Goal: Task Accomplishment & Management: Complete application form

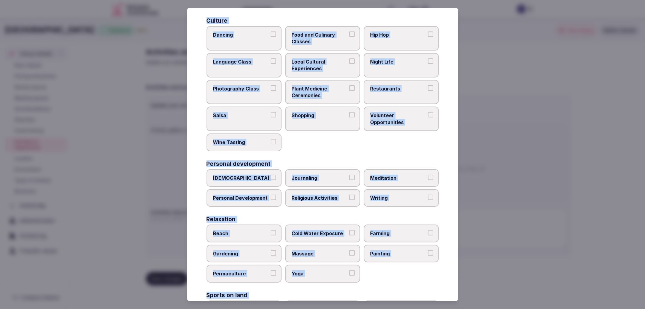
click at [202, 113] on div "Select your activities Choose all applicable activities offered. Culture Dancin…" at bounding box center [322, 154] width 271 height 293
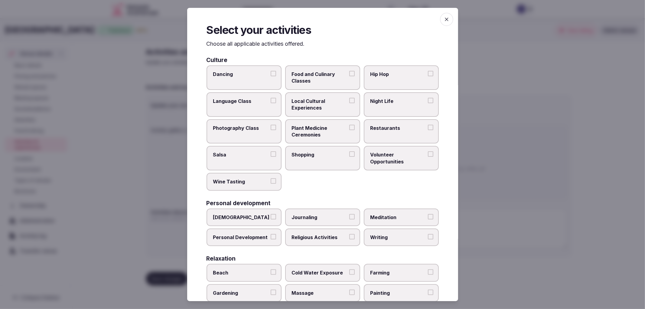
click at [394, 109] on label "Night Life" at bounding box center [401, 104] width 75 height 25
click at [428, 103] on button "Night Life" at bounding box center [430, 100] width 5 height 5
click at [395, 121] on label "Restaurants" at bounding box center [401, 131] width 75 height 25
click at [428, 125] on button "Restaurants" at bounding box center [430, 127] width 5 height 5
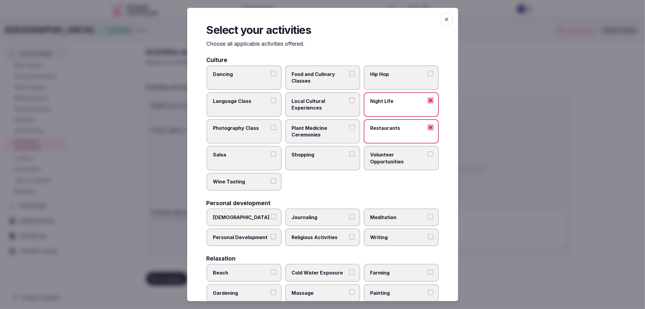
click at [326, 155] on span "Shopping" at bounding box center [320, 154] width 56 height 7
click at [349, 155] on button "Shopping" at bounding box center [351, 153] width 5 height 5
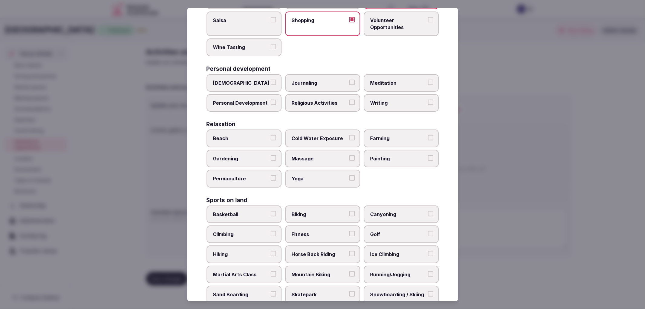
scroll to position [201, 0]
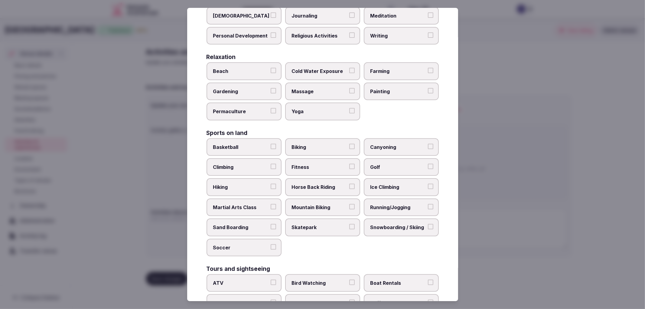
click at [338, 158] on label "Fitness" at bounding box center [322, 167] width 75 height 18
click at [349, 164] on button "Fitness" at bounding box center [351, 166] width 5 height 5
click at [308, 88] on span "Massage" at bounding box center [320, 91] width 56 height 7
click at [349, 88] on button "Massage" at bounding box center [351, 90] width 5 height 5
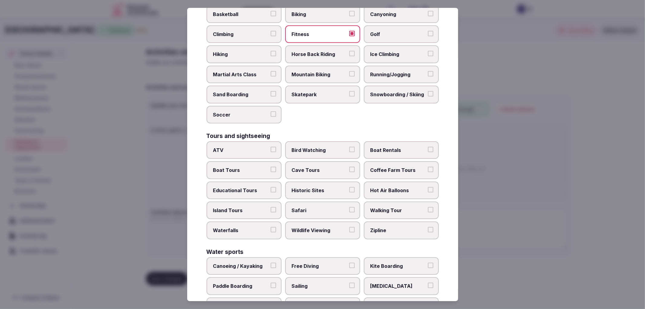
scroll to position [375, 0]
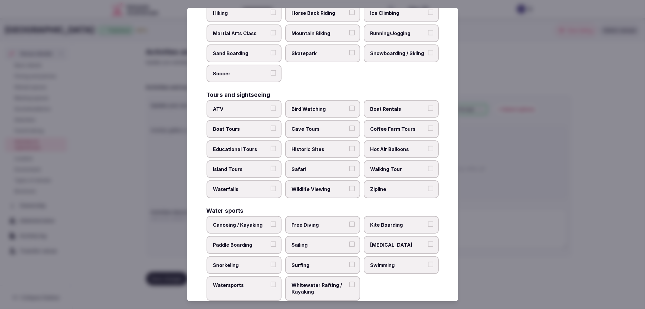
click at [371, 262] on span "Swimming" at bounding box center [399, 265] width 56 height 7
click at [428, 262] on button "Swimming" at bounding box center [430, 264] width 5 height 5
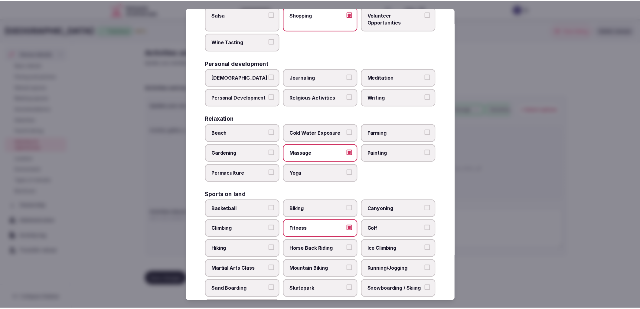
scroll to position [201, 0]
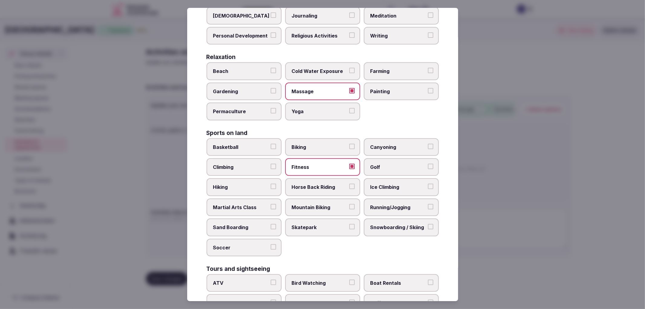
click at [384, 164] on span "Golf" at bounding box center [399, 167] width 56 height 7
click at [428, 164] on button "Golf" at bounding box center [430, 166] width 5 height 5
click at [394, 204] on span "Running/Jogging" at bounding box center [399, 207] width 56 height 7
click at [428, 204] on button "Running/Jogging" at bounding box center [430, 206] width 5 height 5
click at [550, 195] on div at bounding box center [322, 154] width 645 height 309
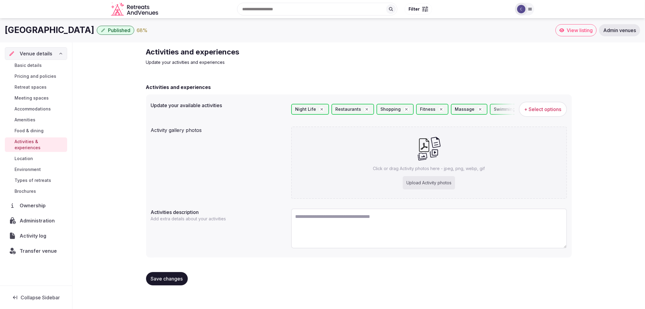
click at [416, 184] on div "Upload Activity photos" at bounding box center [429, 182] width 52 height 13
type input "**********"
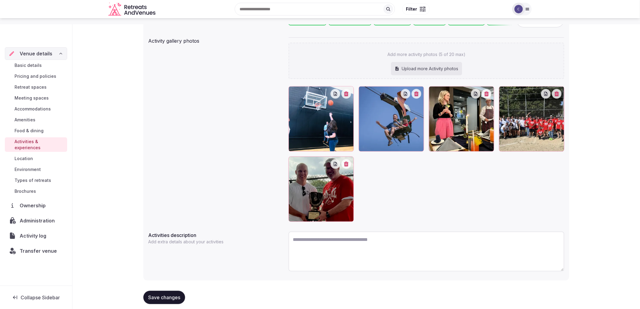
scroll to position [97, 0]
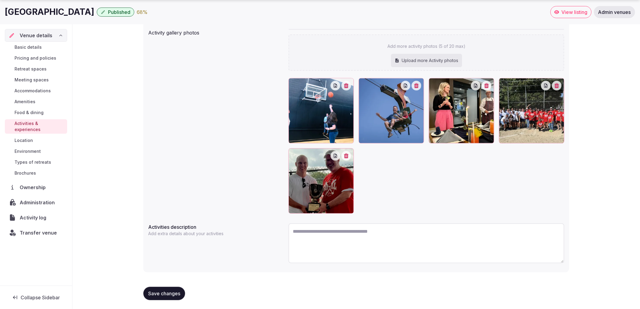
click at [172, 289] on button "Save changes" at bounding box center [164, 293] width 42 height 13
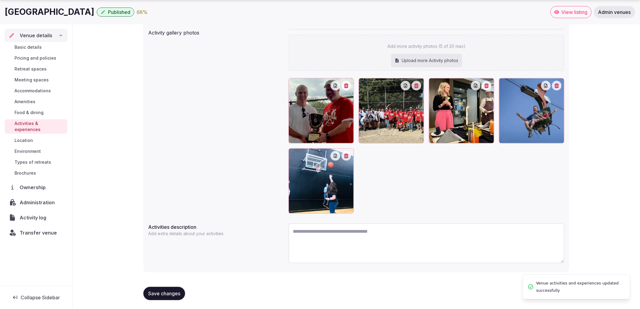
click at [173, 294] on span "Save changes" at bounding box center [164, 293] width 32 height 6
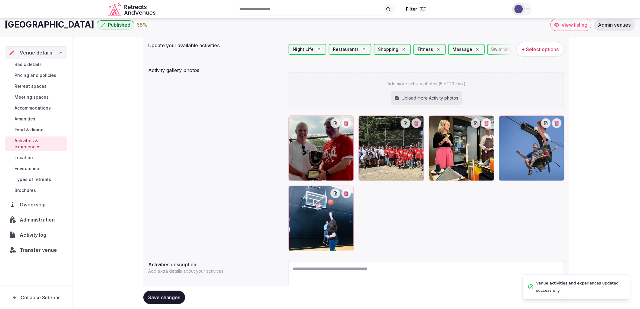
scroll to position [0, 0]
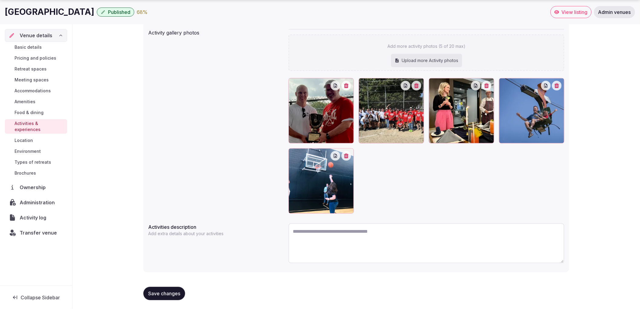
click at [166, 287] on button "Save changes" at bounding box center [164, 293] width 42 height 13
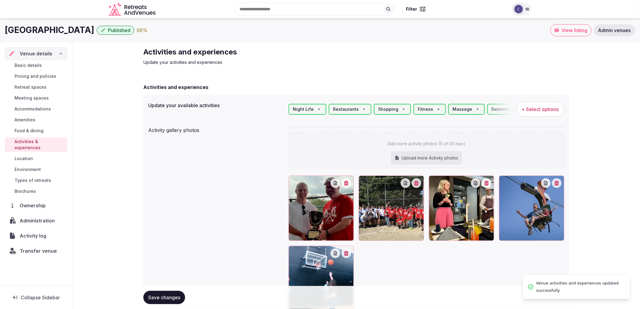
click at [43, 165] on link "Environment" at bounding box center [36, 169] width 62 height 8
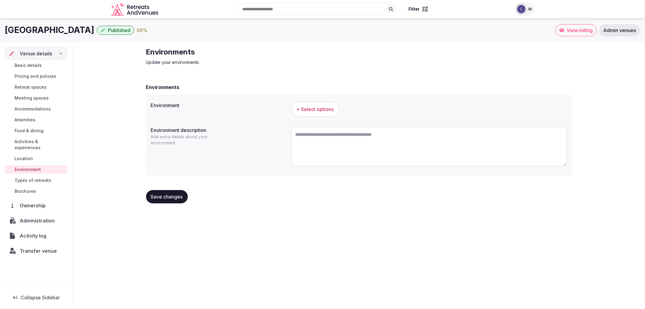
click at [33, 177] on span "Types of retreats" at bounding box center [33, 180] width 37 height 6
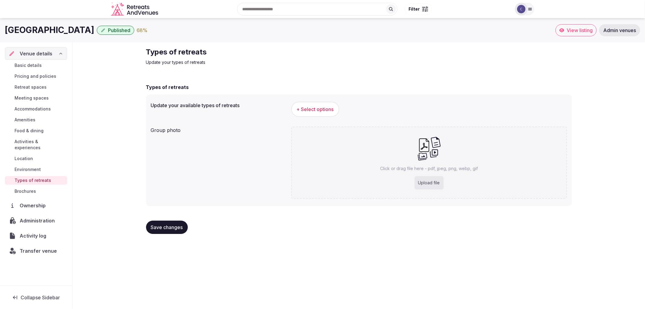
click at [421, 180] on div "Upload file" at bounding box center [429, 182] width 29 height 13
type input "**********"
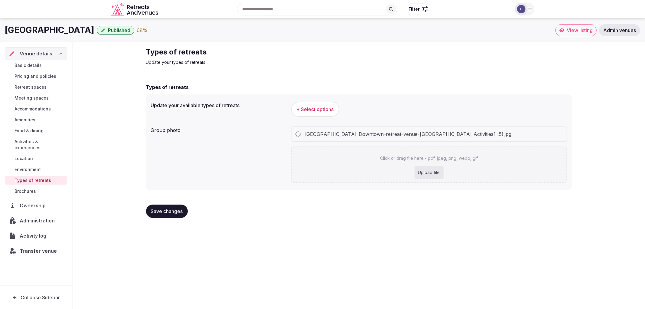
click at [300, 109] on span "+ Select options" at bounding box center [315, 109] width 37 height 7
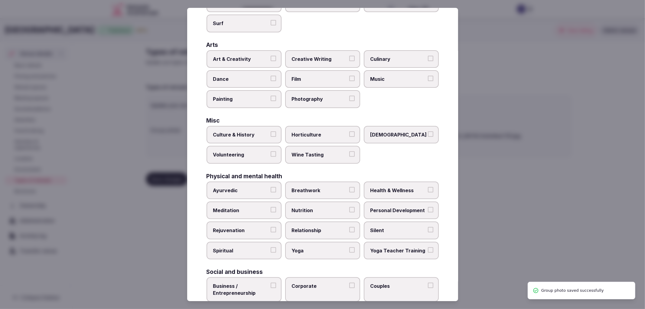
scroll to position [157, 0]
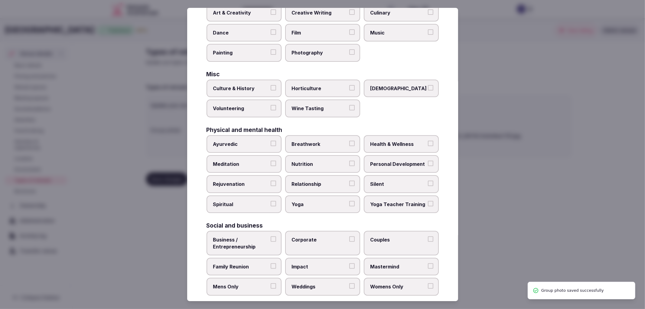
click at [295, 236] on span "Corporate" at bounding box center [320, 239] width 56 height 7
click at [349, 236] on button "Corporate" at bounding box center [351, 238] width 5 height 5
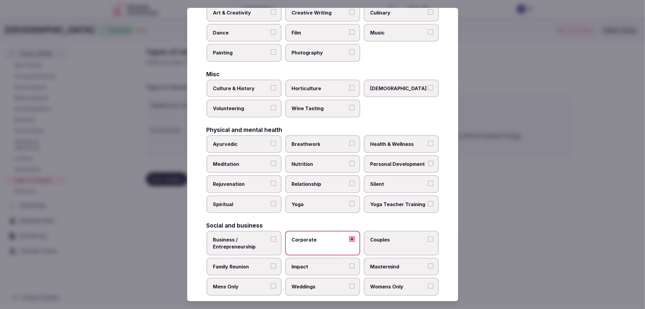
click at [247, 263] on span "Family Reunion" at bounding box center [241, 266] width 56 height 7
click at [271, 263] on button "Family Reunion" at bounding box center [273, 265] width 5 height 5
click at [319, 278] on label "Weddings" at bounding box center [322, 287] width 75 height 18
click at [349, 283] on button "Weddings" at bounding box center [351, 285] width 5 height 5
click at [486, 258] on div at bounding box center [322, 154] width 645 height 309
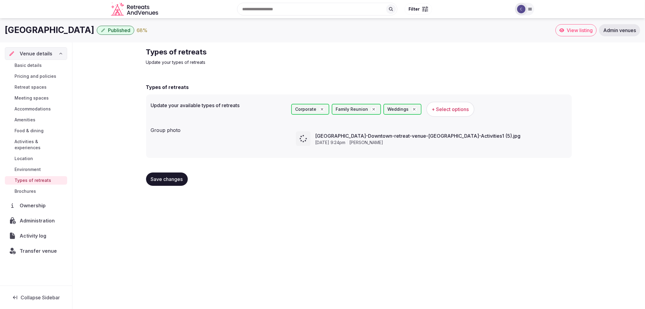
click at [177, 180] on span "Save changes" at bounding box center [167, 179] width 32 height 6
click at [168, 186] on div "Save changes" at bounding box center [359, 179] width 426 height 23
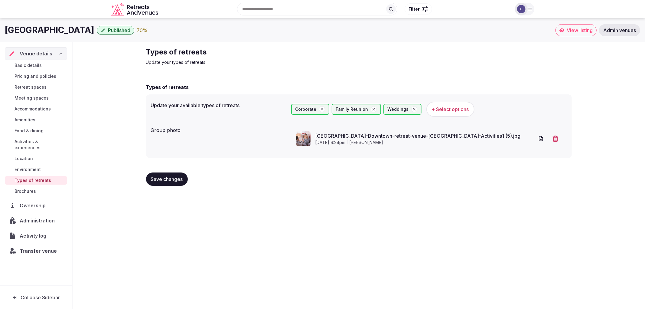
click at [168, 180] on span "Save changes" at bounding box center [167, 179] width 32 height 6
click at [35, 159] on div "Basic details Pricing and policies Retreat spaces Meeting spaces Accommodations…" at bounding box center [36, 128] width 62 height 137
click at [36, 166] on span "Environment" at bounding box center [28, 169] width 26 height 6
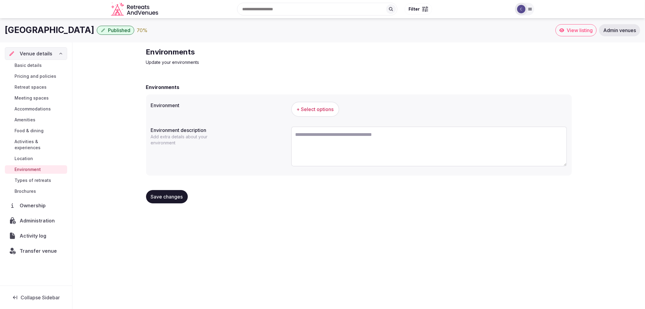
copy h1 "[GEOGRAPHIC_DATA]"
drag, startPoint x: 7, startPoint y: 32, endPoint x: 132, endPoint y: 34, distance: 124.3
click at [94, 34] on h1 "[GEOGRAPHIC_DATA]" at bounding box center [50, 30] width 90 height 12
click at [305, 113] on button "+ Select options" at bounding box center [315, 109] width 48 height 15
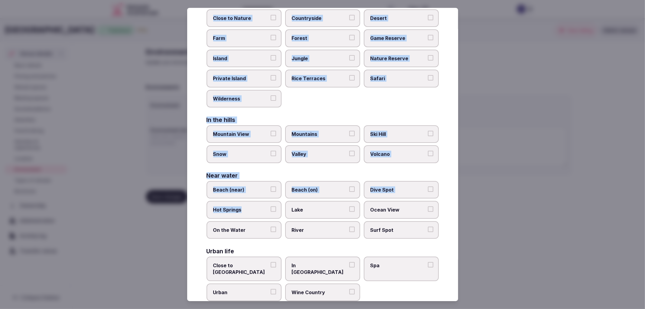
scroll to position [57, 0]
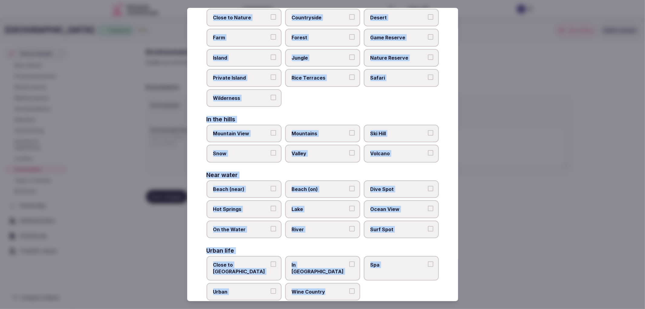
drag, startPoint x: 224, startPoint y: 90, endPoint x: 355, endPoint y: 277, distance: 227.7
click at [355, 277] on div "Select your environment Choose all applicable environments offered. In nature C…" at bounding box center [322, 154] width 271 height 293
copy div "In nature Close to [GEOGRAPHIC_DATA] Private Island [GEOGRAPHIC_DATA] Safari Wi…"
click at [306, 241] on div "In nature Close to [GEOGRAPHIC_DATA] Private Island [GEOGRAPHIC_DATA] Safari Wi…" at bounding box center [323, 151] width 232 height 300
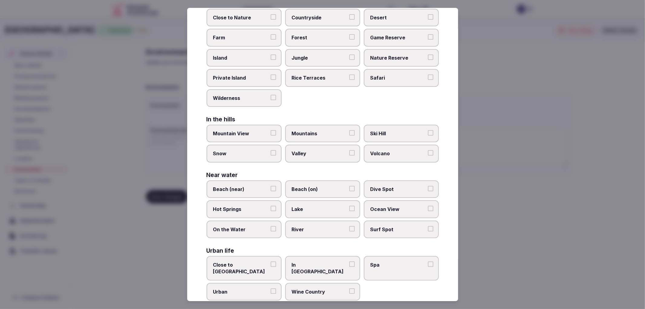
drag, startPoint x: 330, startPoint y: 247, endPoint x: 332, endPoint y: 250, distance: 3.3
click at [330, 248] on div "Urban life" at bounding box center [323, 251] width 232 height 6
drag, startPoint x: 315, startPoint y: 260, endPoint x: 333, endPoint y: 257, distance: 18.1
click at [316, 261] on span "In [GEOGRAPHIC_DATA]" at bounding box center [320, 268] width 56 height 14
click at [377, 262] on span "Spa" at bounding box center [399, 264] width 56 height 7
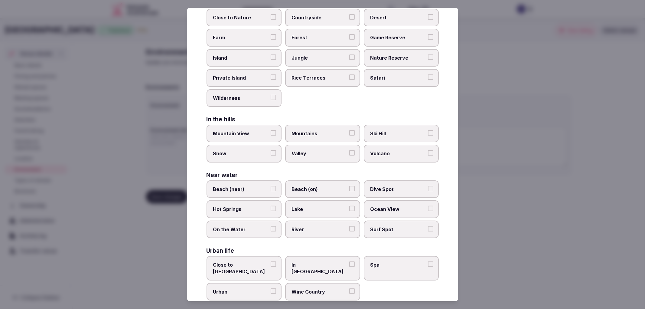
click at [428, 262] on button "Spa" at bounding box center [430, 263] width 5 height 5
click at [328, 261] on span "In [GEOGRAPHIC_DATA]" at bounding box center [320, 268] width 56 height 14
click at [349, 261] on button "In [GEOGRAPHIC_DATA]" at bounding box center [351, 263] width 5 height 5
click at [257, 284] on label "Urban" at bounding box center [244, 292] width 75 height 18
click at [271, 288] on button "Urban" at bounding box center [273, 290] width 5 height 5
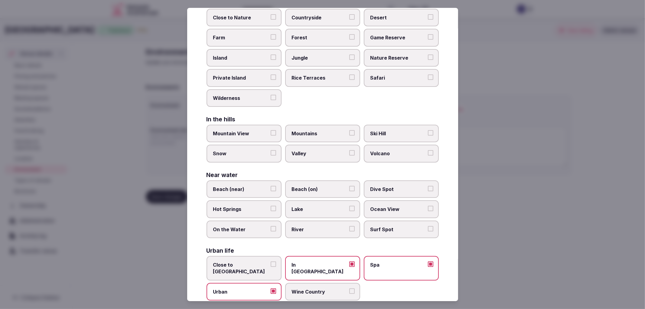
click at [501, 236] on div at bounding box center [322, 154] width 645 height 309
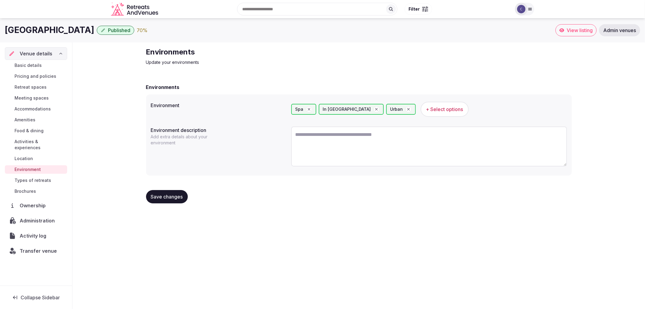
click at [386, 108] on div "Urban" at bounding box center [401, 109] width 30 height 11
click at [378, 138] on textarea at bounding box center [429, 146] width 276 height 40
paste textarea "**********"
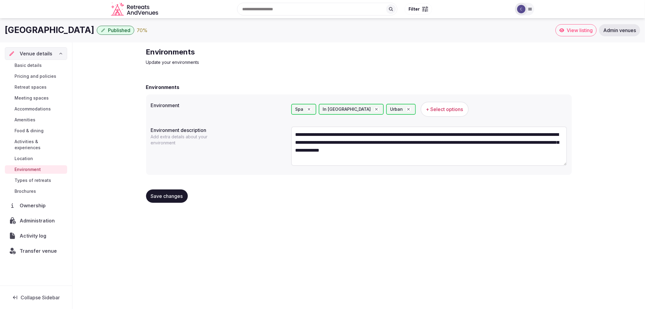
type textarea "**********"
click at [172, 203] on div "Save changes" at bounding box center [359, 196] width 426 height 23
click at [174, 197] on span "Save changes" at bounding box center [167, 196] width 32 height 6
click at [29, 119] on span "Amenities" at bounding box center [25, 120] width 21 height 6
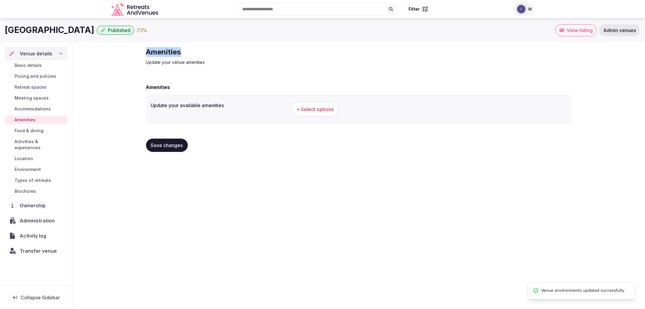
drag, startPoint x: 145, startPoint y: 51, endPoint x: 213, endPoint y: 47, distance: 68.8
click at [213, 47] on div "Amenities Update your venue amenities Amenities Update your available amenities…" at bounding box center [359, 101] width 436 height 119
copy h2 "Amenities"
click at [297, 108] on span "+ Select options" at bounding box center [315, 109] width 37 height 7
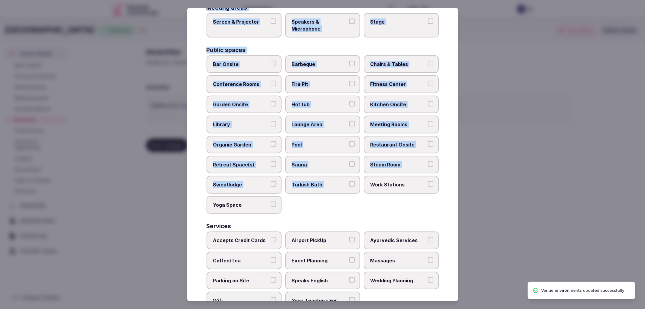
scroll to position [236, 0]
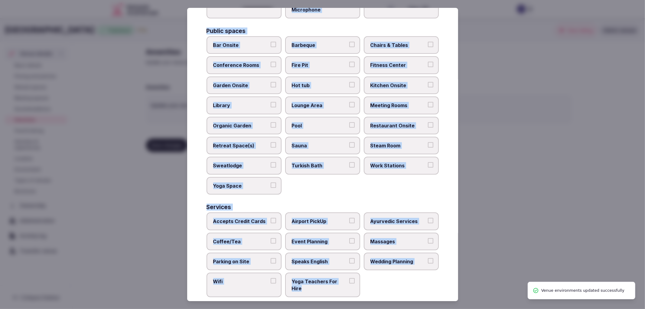
copy div "Activities Bicycles Camping Allowed Onsite [MEDICAL_DATA] Pool Table Surf Board…"
drag, startPoint x: 205, startPoint y: 59, endPoint x: 358, endPoint y: 277, distance: 266.0
click at [358, 277] on div "Select your venue amenities Choose all applicable amenities offered. Activities…" at bounding box center [322, 154] width 271 height 293
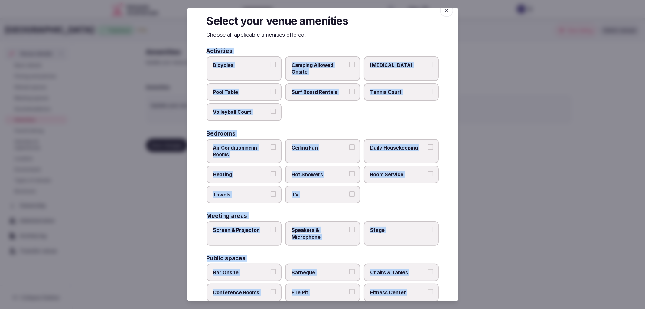
scroll to position [1, 0]
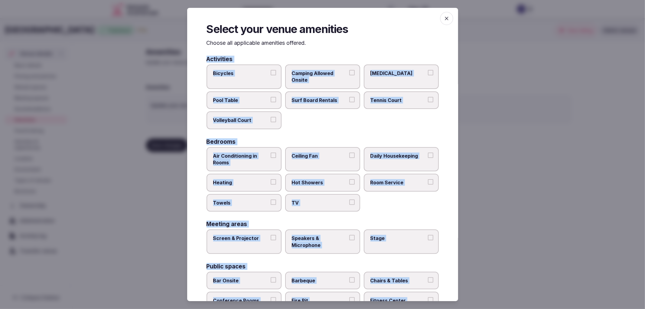
click at [240, 168] on label "Air Conditioning in Rooms" at bounding box center [244, 159] width 75 height 25
click at [271, 158] on button "Air Conditioning in Rooms" at bounding box center [273, 154] width 5 height 5
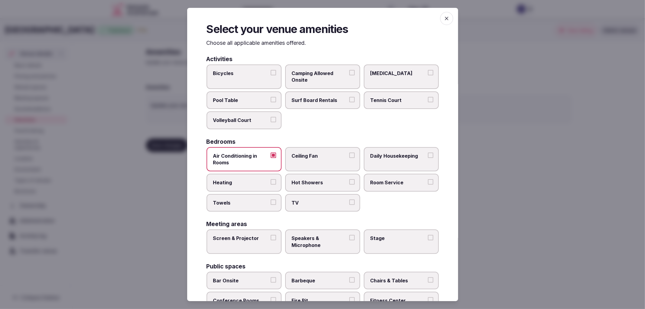
drag, startPoint x: 246, startPoint y: 176, endPoint x: 256, endPoint y: 188, distance: 15.9
click at [247, 178] on label "Heating" at bounding box center [244, 183] width 75 height 18
click at [271, 179] on button "Heating" at bounding box center [273, 181] width 5 height 5
drag, startPoint x: 260, startPoint y: 192, endPoint x: 301, endPoint y: 179, distance: 42.7
click at [261, 194] on label "Towels" at bounding box center [244, 203] width 75 height 18
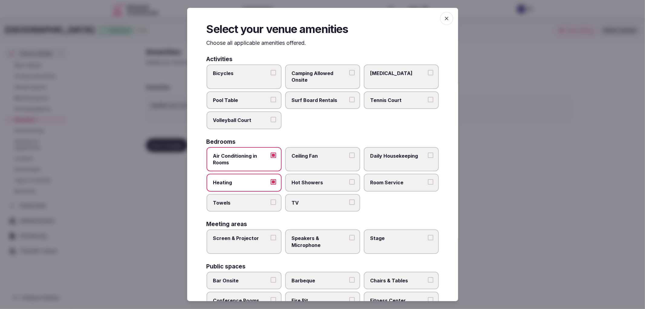
click at [271, 199] on button "Towels" at bounding box center [273, 201] width 5 height 5
click at [330, 174] on label "Hot Showers" at bounding box center [322, 183] width 75 height 18
click at [349, 179] on button "Hot Showers" at bounding box center [351, 181] width 5 height 5
drag, startPoint x: 335, startPoint y: 192, endPoint x: 352, endPoint y: 184, distance: 19.0
click at [335, 194] on label "TV" at bounding box center [322, 203] width 75 height 18
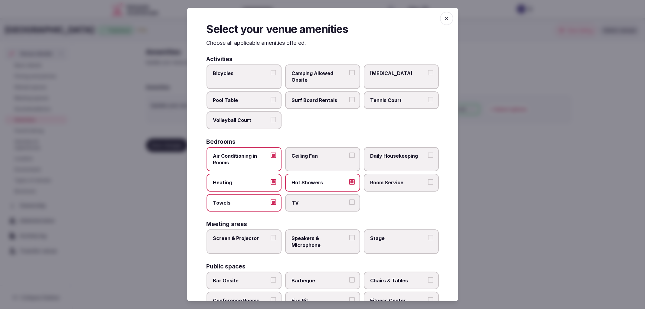
click at [349, 199] on button "TV" at bounding box center [351, 201] width 5 height 5
click at [386, 161] on label "Daily Housekeeping" at bounding box center [401, 159] width 75 height 25
click at [428, 158] on button "Daily Housekeeping" at bounding box center [430, 154] width 5 height 5
click at [389, 179] on span "Room Service" at bounding box center [399, 182] width 56 height 7
click at [428, 179] on button "Room Service" at bounding box center [430, 181] width 5 height 5
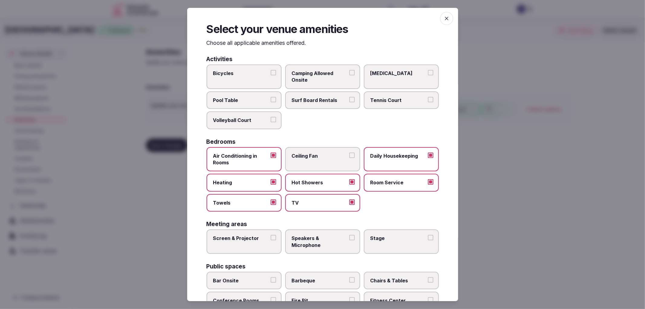
click at [271, 229] on label "Screen & Projector" at bounding box center [244, 241] width 75 height 25
click at [271, 235] on button "Screen & Projector" at bounding box center [273, 237] width 5 height 5
click at [307, 235] on span "Speakers & Microphone" at bounding box center [320, 242] width 56 height 14
click at [349, 235] on button "Speakers & Microphone" at bounding box center [351, 237] width 5 height 5
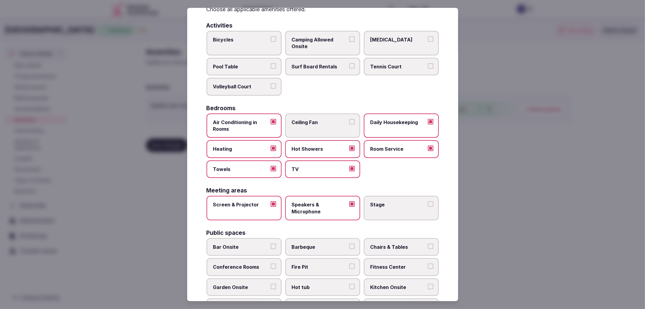
scroll to position [68, 0]
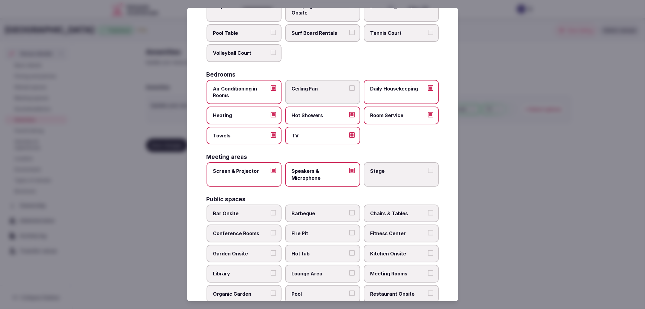
click at [267, 213] on label "Bar Onsite" at bounding box center [244, 214] width 75 height 18
click at [271, 213] on button "Bar Onsite" at bounding box center [273, 212] width 5 height 5
click at [396, 210] on span "Chairs & Tables" at bounding box center [399, 213] width 56 height 7
click at [428, 210] on button "Chairs & Tables" at bounding box center [430, 212] width 5 height 5
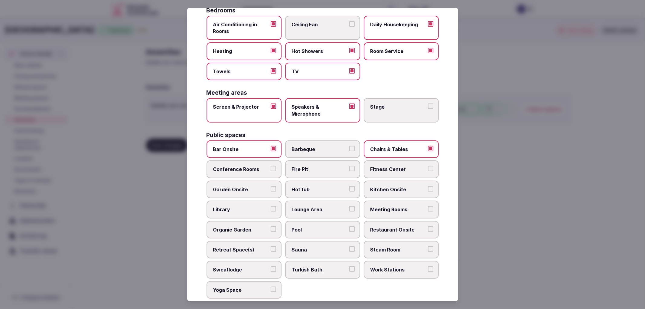
scroll to position [135, 0]
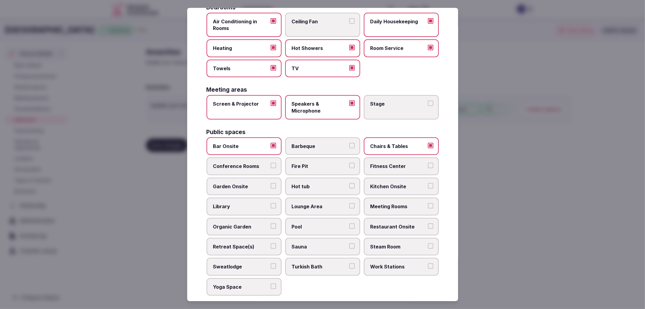
click at [256, 164] on span "Conference Rooms" at bounding box center [241, 166] width 56 height 7
click at [271, 164] on button "Conference Rooms" at bounding box center [273, 165] width 5 height 5
click at [421, 170] on div "Bar Onsite Barbeque Chairs & Tables Conference Rooms Fire Pit Fitness Center Ga…" at bounding box center [323, 216] width 232 height 158
click at [417, 164] on span "Fitness Center" at bounding box center [399, 166] width 56 height 7
click at [428, 164] on button "Fitness Center" at bounding box center [430, 165] width 5 height 5
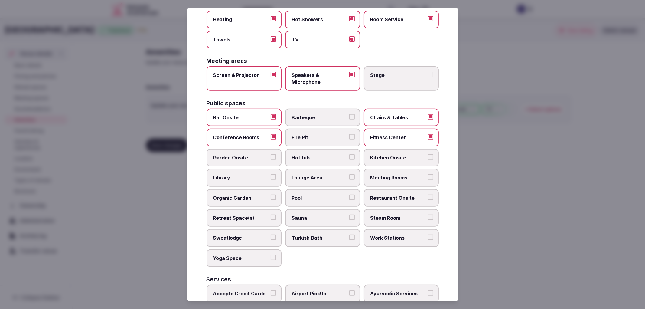
scroll to position [236, 0]
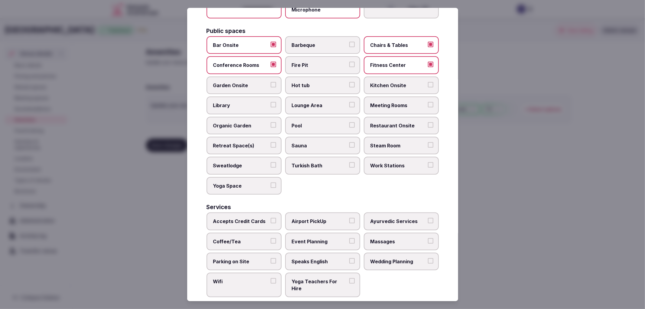
click at [395, 122] on span "Restaurant Onsite" at bounding box center [399, 125] width 56 height 7
click at [428, 122] on button "Restaurant Onsite" at bounding box center [430, 124] width 5 height 5
click at [394, 102] on span "Meeting Rooms" at bounding box center [399, 105] width 56 height 7
click at [428, 102] on button "Meeting Rooms" at bounding box center [430, 104] width 5 height 5
click at [272, 218] on button "Accepts Credit Cards" at bounding box center [273, 220] width 5 height 5
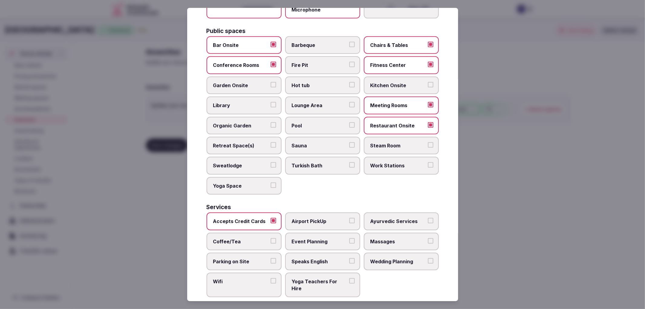
click at [267, 238] on span "Coffee/Tea" at bounding box center [241, 241] width 56 height 7
click at [271, 238] on button "Coffee/Tea" at bounding box center [273, 240] width 5 height 5
click at [264, 258] on span "Parking on Site" at bounding box center [241, 261] width 56 height 7
click at [271, 258] on button "Parking on Site" at bounding box center [273, 260] width 5 height 5
drag, startPoint x: 267, startPoint y: 273, endPoint x: 287, endPoint y: 267, distance: 21.2
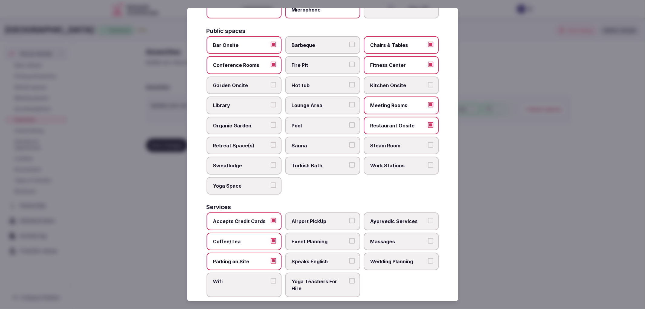
click at [267, 273] on label "Wifi" at bounding box center [244, 285] width 75 height 25
click at [271, 278] on button "Wifi" at bounding box center [273, 280] width 5 height 5
drag, startPoint x: 342, startPoint y: 229, endPoint x: 378, endPoint y: 255, distance: 44.3
click at [344, 238] on span "Event Planning" at bounding box center [320, 241] width 56 height 7
click at [349, 238] on button "Event Planning" at bounding box center [351, 240] width 5 height 5
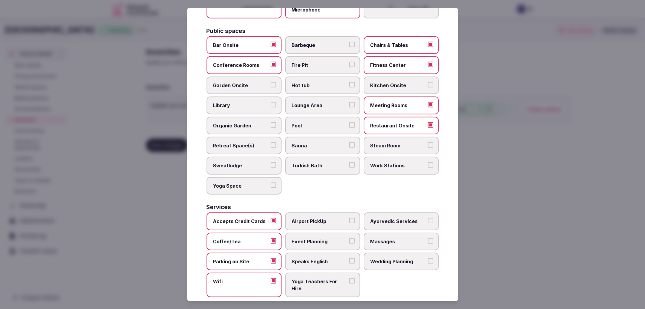
click at [378, 255] on label "Wedding Planning" at bounding box center [401, 262] width 75 height 18
click at [428, 258] on button "Wedding Planning" at bounding box center [430, 260] width 5 height 5
click at [524, 222] on div at bounding box center [322, 154] width 645 height 309
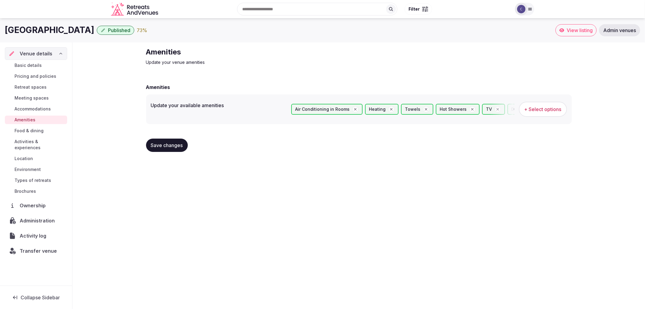
click at [169, 143] on span "Save changes" at bounding box center [167, 145] width 32 height 6
click at [31, 90] on span "Retreat spaces" at bounding box center [31, 87] width 32 height 6
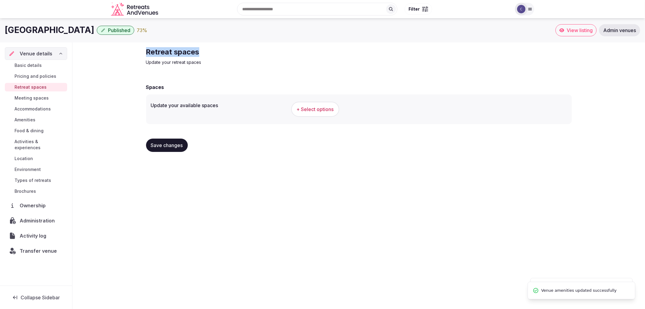
drag, startPoint x: 195, startPoint y: 53, endPoint x: 267, endPoint y: 54, distance: 72.0
click at [267, 54] on div "Retreat spaces Update your retreat spaces Spaces Update your available spaces +…" at bounding box center [359, 101] width 436 height 119
copy h2 "Retreat spaces"
click at [314, 106] on span "+ Select options" at bounding box center [315, 109] width 37 height 7
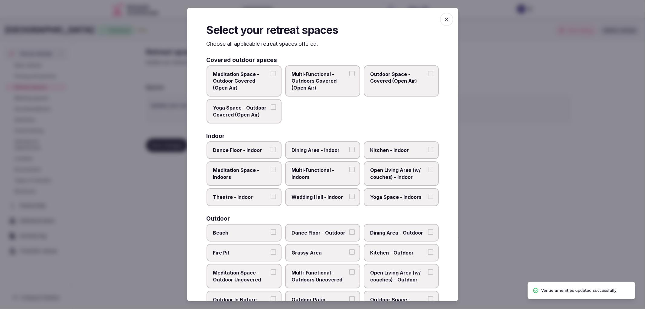
drag, startPoint x: 212, startPoint y: 62, endPoint x: 204, endPoint y: 59, distance: 9.0
click at [210, 64] on div "Covered outdoor spaces Meditation Space - Outdoor Covered (Open Air) Multi-Func…" at bounding box center [323, 90] width 232 height 66
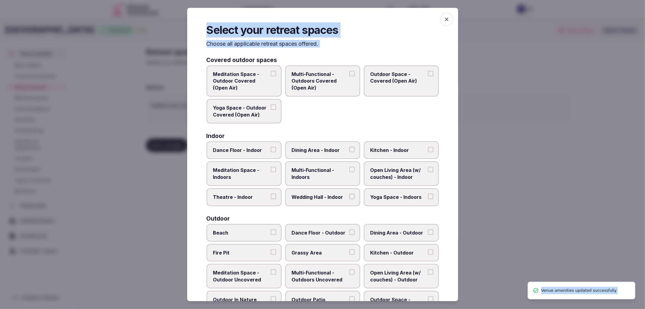
scroll to position [185, 0]
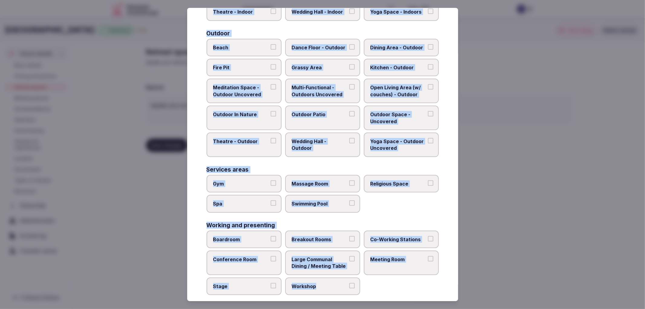
drag, startPoint x: 208, startPoint y: 58, endPoint x: 347, endPoint y: 284, distance: 265.1
click at [347, 284] on div "Select your retreat spaces Choose all applicable retreat spaces offered. Covere…" at bounding box center [322, 154] width 271 height 293
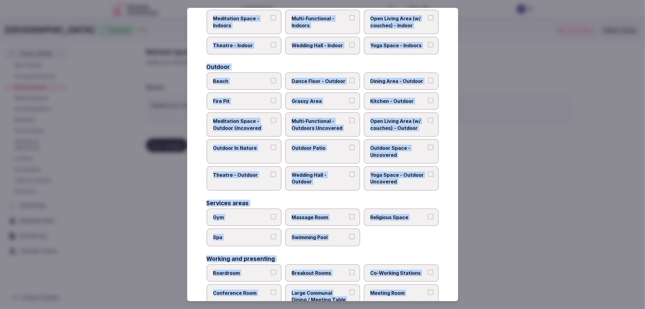
click at [203, 99] on div "Select your retreat spaces Choose all applicable retreat spaces offered. Covere…" at bounding box center [322, 154] width 271 height 293
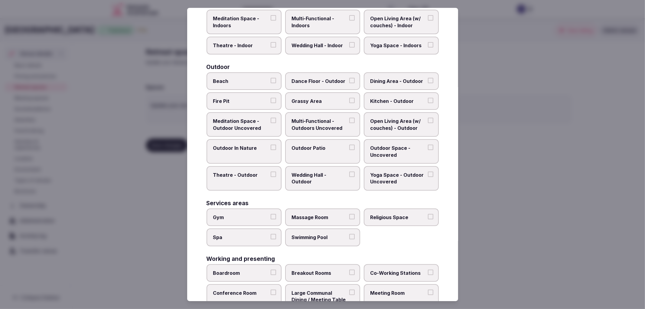
click at [412, 79] on span "Dining Area - Outdoor" at bounding box center [399, 81] width 56 height 7
click at [428, 79] on button "Dining Area - Outdoor" at bounding box center [430, 80] width 5 height 5
click at [309, 118] on span "Multi-Functional - Outdoors Uncovered" at bounding box center [320, 125] width 56 height 14
click at [349, 118] on button "Multi-Functional - Outdoors Uncovered" at bounding box center [351, 120] width 5 height 5
click at [307, 178] on span "Wedding Hall - Outdoor" at bounding box center [320, 179] width 56 height 14
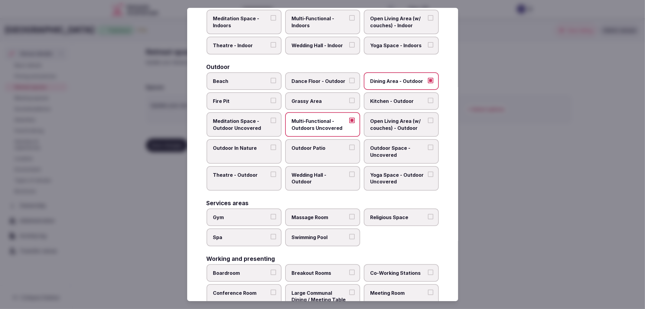
click at [349, 177] on button "Wedding Hall - Outdoor" at bounding box center [351, 174] width 5 height 5
click at [322, 103] on label "Grassy Area" at bounding box center [322, 101] width 75 height 18
click at [349, 103] on button "Grassy Area" at bounding box center [351, 100] width 5 height 5
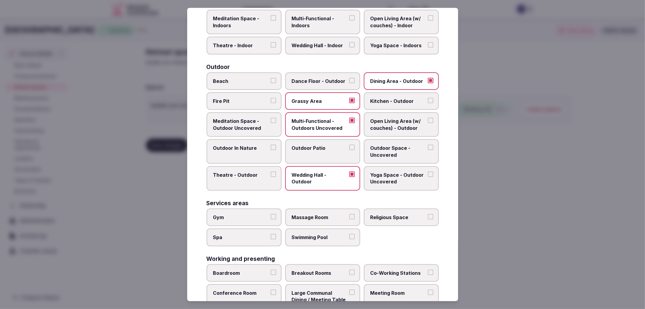
click at [327, 118] on span "Multi-Functional - Outdoors Uncovered" at bounding box center [320, 125] width 56 height 14
click at [349, 118] on button "Multi-Functional - Outdoors Uncovered" at bounding box center [351, 120] width 5 height 5
click at [386, 85] on label "Dining Area - Outdoor" at bounding box center [401, 81] width 75 height 18
click at [428, 83] on button "Dining Area - Outdoor" at bounding box center [430, 80] width 5 height 5
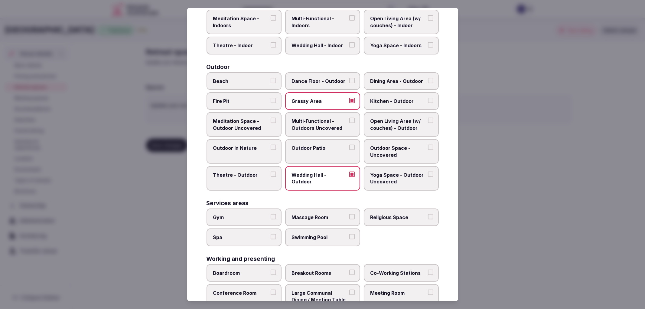
click at [333, 102] on label "Grassy Area" at bounding box center [322, 101] width 75 height 18
click at [349, 102] on button "Grassy Area" at bounding box center [351, 100] width 5 height 5
click at [338, 172] on span "Wedding Hall - Outdoor" at bounding box center [320, 179] width 56 height 14
click at [349, 172] on button "Wedding Hall - Outdoor" at bounding box center [351, 174] width 5 height 5
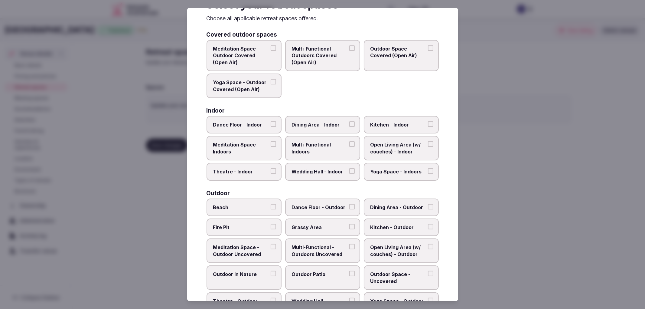
scroll to position [17, 0]
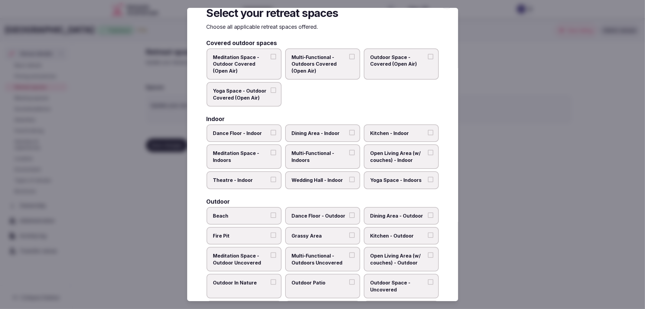
click at [338, 152] on span "Multi-Functional - Indoors" at bounding box center [320, 157] width 56 height 14
click at [349, 152] on button "Multi-Functional - Indoors" at bounding box center [351, 152] width 5 height 5
click at [335, 177] on span "Wedding Hall - Indoor" at bounding box center [320, 180] width 56 height 7
click at [349, 177] on button "Wedding Hall - Indoor" at bounding box center [351, 179] width 5 height 5
click at [407, 135] on label "Kitchen - Indoor" at bounding box center [401, 133] width 75 height 18
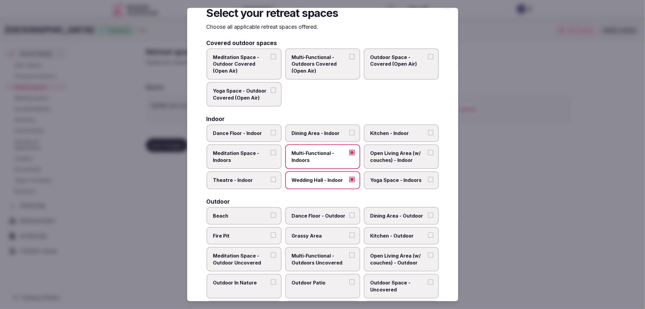
click at [428, 135] on button "Kitchen - Indoor" at bounding box center [430, 132] width 5 height 5
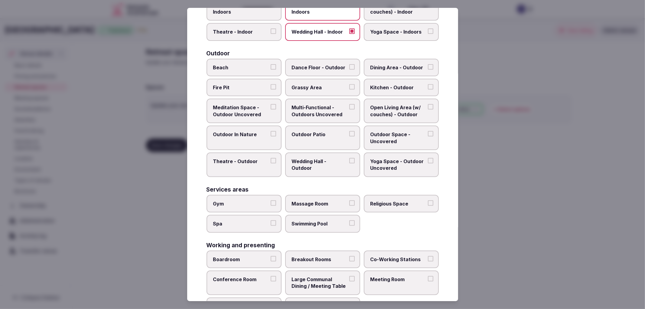
scroll to position [152, 0]
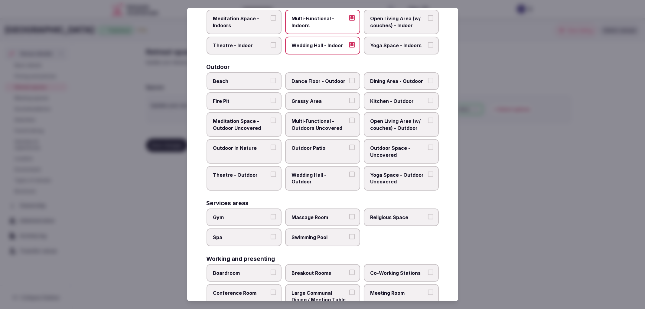
click at [311, 145] on span "Outdoor Patio" at bounding box center [320, 148] width 56 height 7
click at [349, 145] on button "Outdoor Patio" at bounding box center [351, 147] width 5 height 5
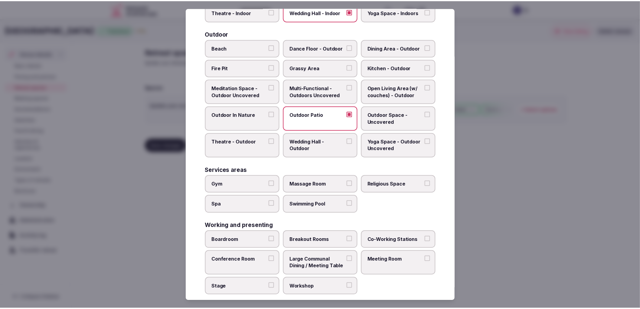
scroll to position [185, 0]
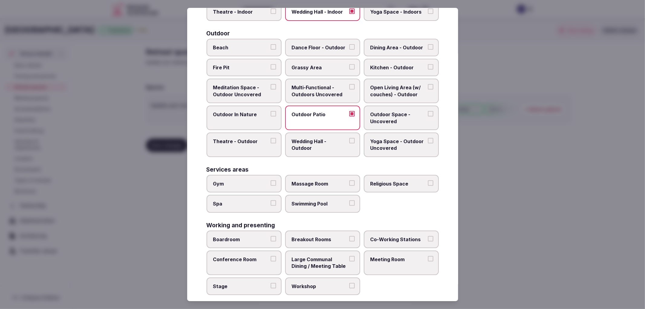
click at [317, 200] on span "Swimming Pool" at bounding box center [320, 203] width 56 height 7
click at [349, 200] on button "Swimming Pool" at bounding box center [351, 202] width 5 height 5
click at [548, 198] on div at bounding box center [322, 154] width 645 height 309
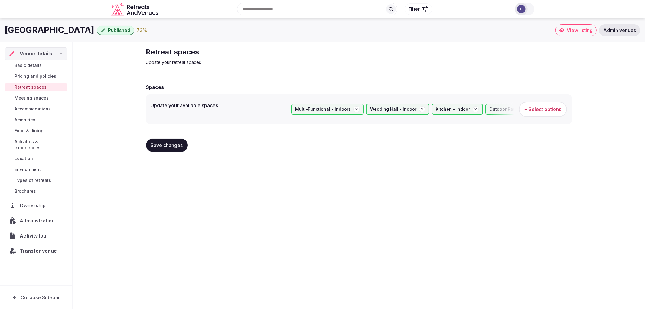
click at [182, 147] on span "Save changes" at bounding box center [167, 145] width 32 height 6
click at [54, 64] on link "Basic details" at bounding box center [36, 65] width 62 height 8
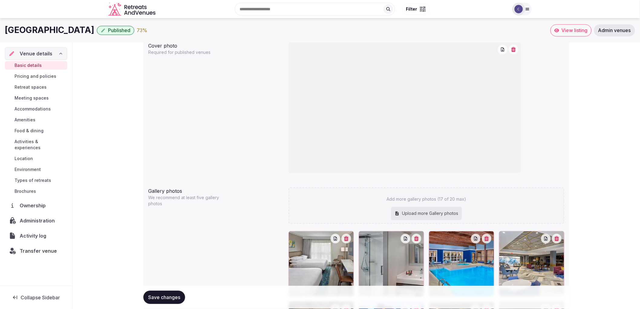
scroll to position [338, 0]
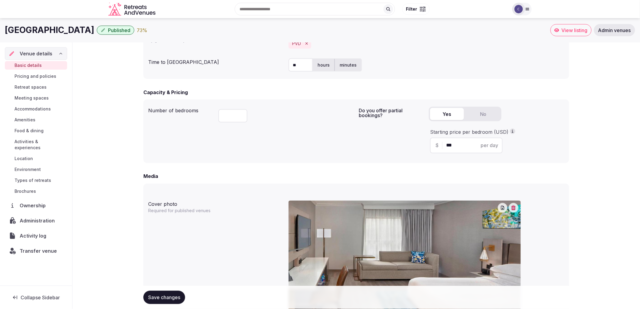
click at [26, 85] on span "Retreat spaces" at bounding box center [31, 87] width 32 height 6
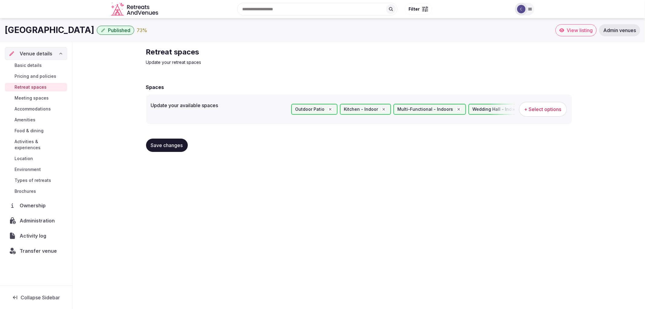
click at [32, 96] on span "Meeting spaces" at bounding box center [32, 98] width 34 height 6
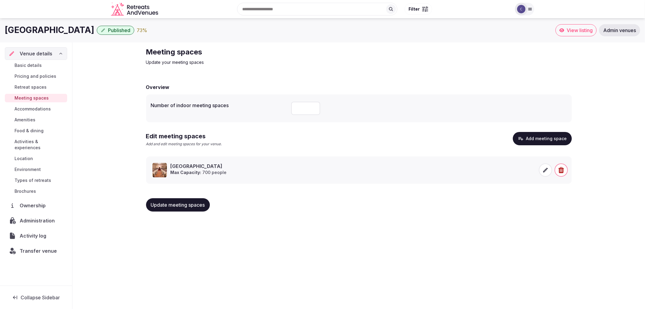
click at [545, 164] on span at bounding box center [545, 169] width 13 height 13
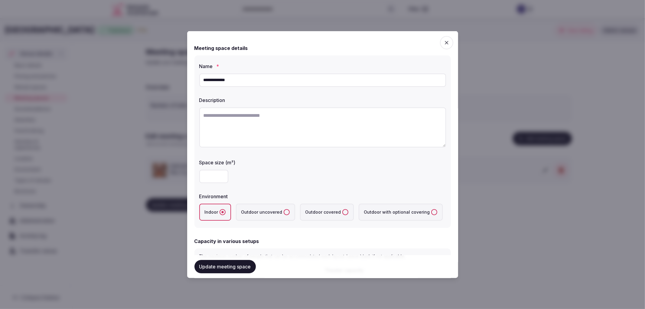
click at [201, 59] on div "**********" at bounding box center [323, 141] width 257 height 172
click at [176, 59] on div at bounding box center [322, 154] width 645 height 309
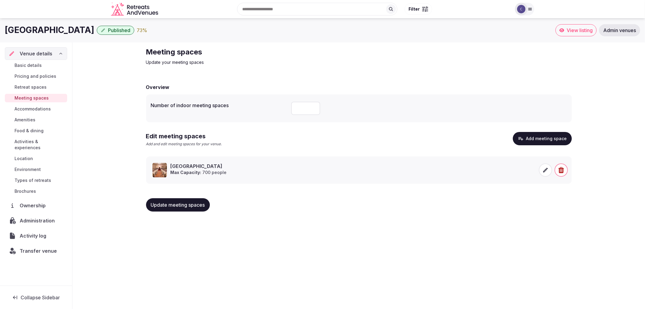
drag, startPoint x: 2, startPoint y: 31, endPoint x: 132, endPoint y: 32, distance: 130.1
click at [132, 32] on div "[GEOGRAPHIC_DATA] Published 73 % View listing Admin venues" at bounding box center [322, 30] width 645 height 12
copy h1 "[GEOGRAPHIC_DATA]"
drag, startPoint x: 144, startPoint y: 53, endPoint x: 210, endPoint y: 44, distance: 66.5
click at [210, 44] on div "Meeting spaces Update your meeting spaces Overview Number of indoor meeting spa…" at bounding box center [359, 131] width 436 height 179
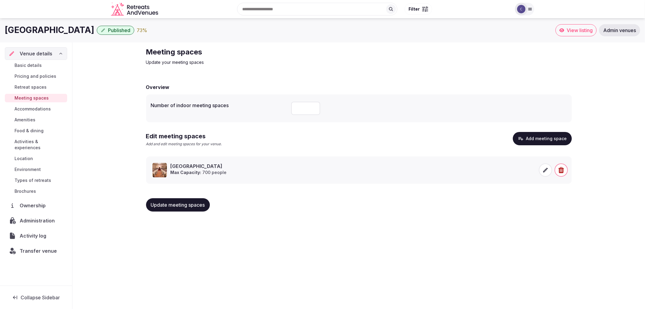
click at [221, 67] on div "Meeting spaces Update your meeting spaces Overview Number of indoor meeting spa…" at bounding box center [359, 131] width 436 height 179
click at [544, 166] on span at bounding box center [545, 169] width 13 height 13
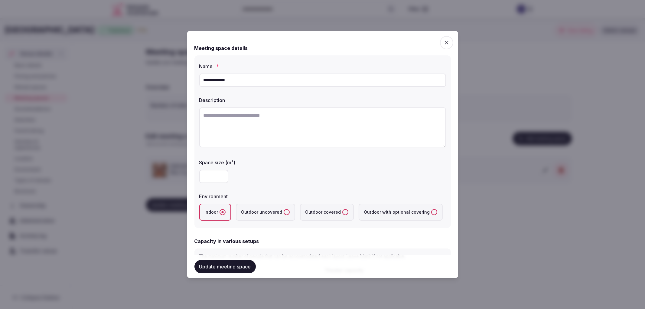
drag, startPoint x: 203, startPoint y: 80, endPoint x: 261, endPoint y: 70, distance: 58.4
click at [261, 70] on div "**********" at bounding box center [322, 74] width 247 height 29
click at [229, 82] on input "**********" at bounding box center [322, 79] width 247 height 13
click at [246, 78] on input "**********" at bounding box center [322, 79] width 247 height 13
click at [270, 122] on textarea at bounding box center [322, 127] width 247 height 40
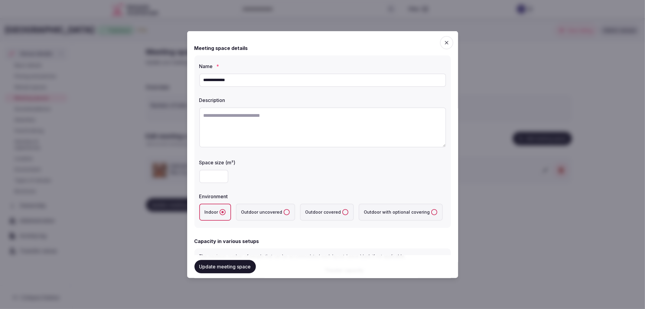
paste textarea "**********"
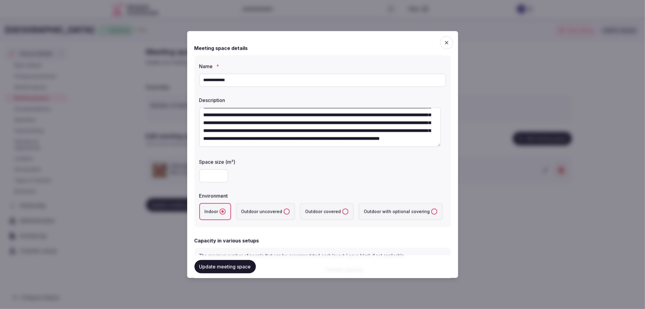
scroll to position [168, 0]
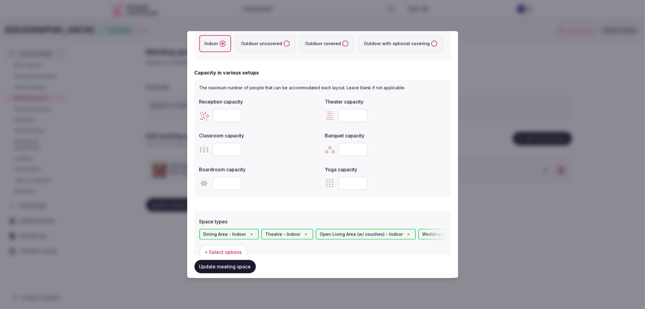
type textarea "**********"
click at [227, 272] on button "Update meeting space" at bounding box center [225, 266] width 61 height 13
click at [555, 247] on div at bounding box center [322, 154] width 645 height 309
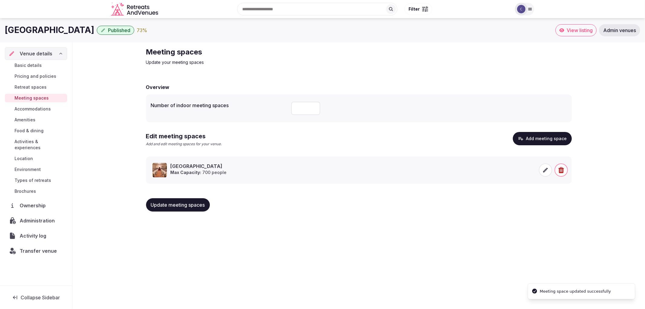
click at [185, 197] on div "Update meeting spaces" at bounding box center [359, 204] width 426 height 23
click at [197, 210] on button "Update meeting spaces" at bounding box center [178, 204] width 64 height 13
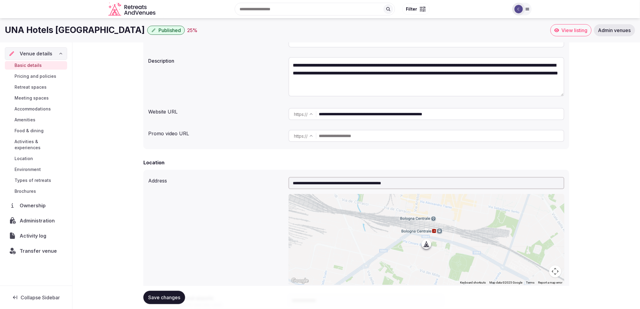
scroll to position [67, 0]
click at [47, 95] on span "Meeting spaces" at bounding box center [32, 98] width 34 height 6
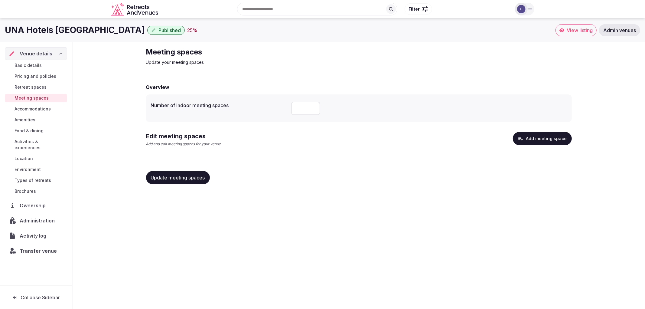
click at [548, 140] on button "Add meeting space" at bounding box center [542, 138] width 59 height 13
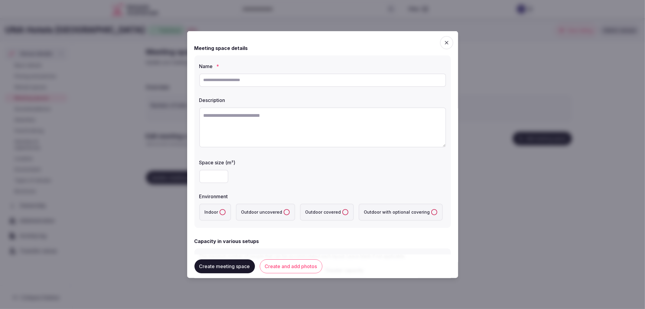
click at [444, 43] on icon "button" at bounding box center [447, 42] width 6 height 6
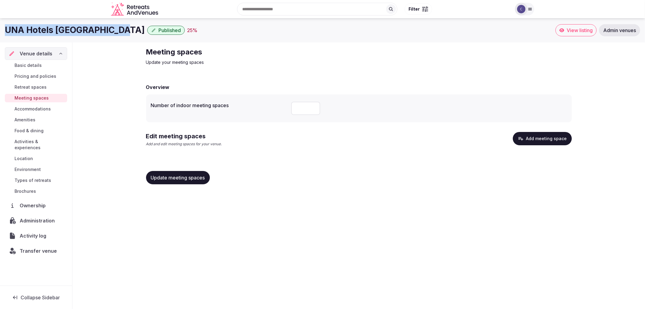
drag, startPoint x: 7, startPoint y: 27, endPoint x: 116, endPoint y: 25, distance: 109.5
click at [116, 25] on h1 "UNA Hotels Bologna Centro" at bounding box center [75, 30] width 140 height 12
copy h1 "UNA Hotels Bologna Centro"
click at [542, 141] on button "Add meeting space" at bounding box center [542, 138] width 59 height 13
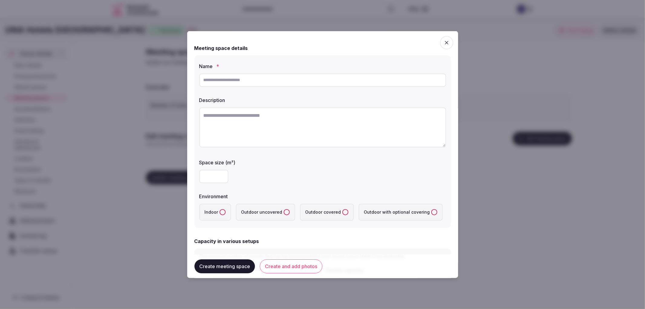
click at [264, 74] on input "text" at bounding box center [322, 79] width 247 height 13
paste input "**********"
type input "**********"
click at [328, 132] on textarea at bounding box center [322, 127] width 247 height 40
paste textarea "**********"
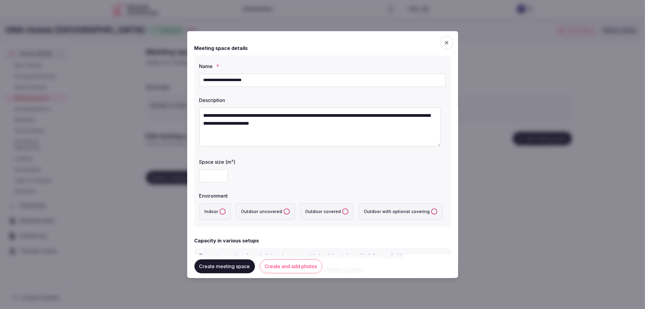
type textarea "**********"
click at [271, 203] on label "Outdoor uncovered" at bounding box center [265, 211] width 59 height 17
click at [284, 208] on uncovered "Outdoor uncovered" at bounding box center [287, 211] width 6 height 6
click at [228, 215] on label "Indoor" at bounding box center [215, 211] width 32 height 17
click at [226, 214] on button "Indoor" at bounding box center [223, 211] width 6 height 6
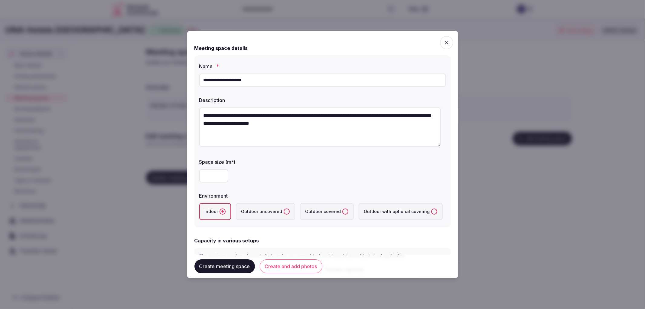
click at [217, 177] on input "number" at bounding box center [213, 175] width 29 height 13
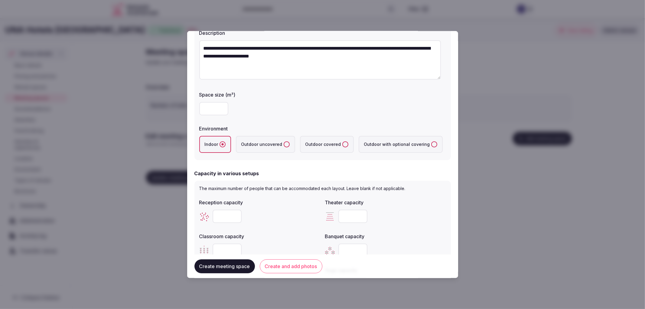
scroll to position [101, 0]
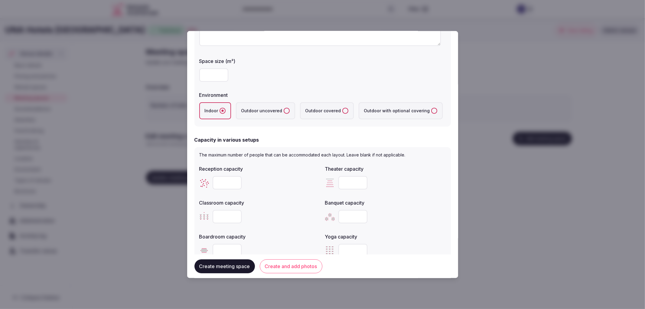
type input "**"
click at [223, 183] on input "number" at bounding box center [227, 182] width 29 height 13
type input "**"
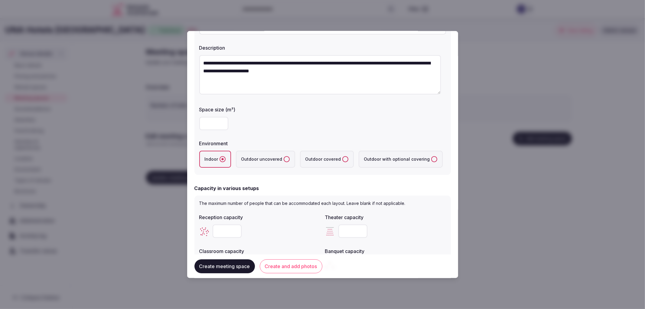
scroll to position [0, 0]
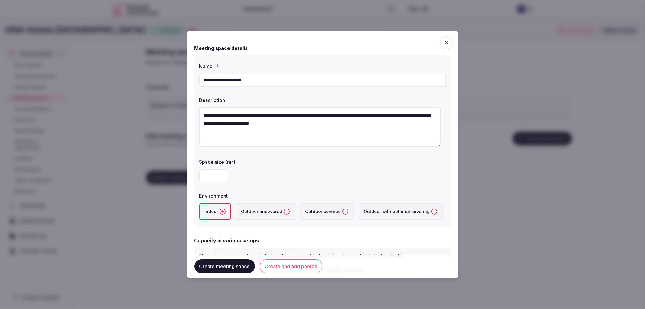
drag, startPoint x: 299, startPoint y: 80, endPoint x: 93, endPoint y: 84, distance: 205.4
click at [93, 84] on body "**********" at bounding box center [322, 154] width 645 height 309
paste input "text"
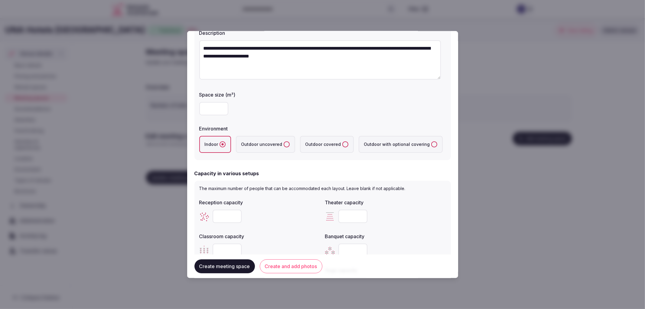
scroll to position [201, 0]
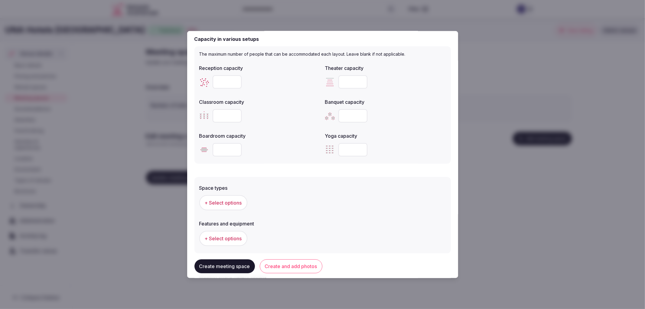
type input "********"
click at [340, 82] on input "number" at bounding box center [353, 81] width 29 height 13
type input "**"
click at [230, 113] on input "number" at bounding box center [227, 115] width 29 height 13
click at [343, 110] on input "number" at bounding box center [353, 115] width 29 height 13
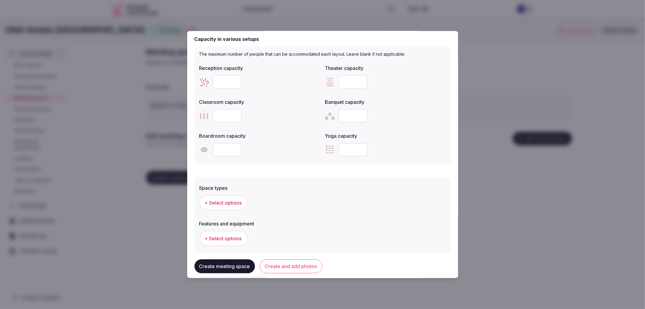
type input "**"
click at [218, 116] on input "number" at bounding box center [227, 115] width 29 height 13
click at [222, 113] on input "number" at bounding box center [227, 115] width 29 height 13
type input "**"
click at [221, 197] on button "+ Select options" at bounding box center [223, 202] width 48 height 15
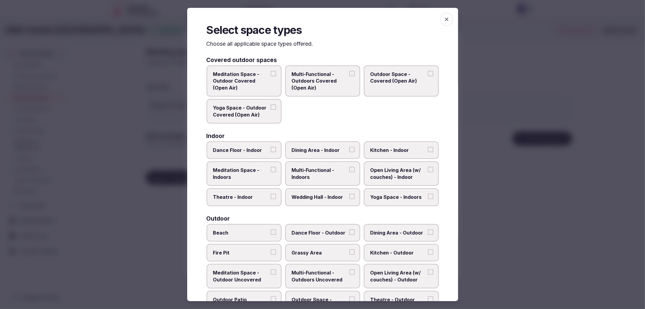
click at [332, 168] on span "Multi-Functional - Indoors" at bounding box center [320, 174] width 56 height 14
click at [349, 168] on button "Multi-Functional - Indoors" at bounding box center [351, 169] width 5 height 5
click at [168, 191] on div at bounding box center [322, 154] width 645 height 309
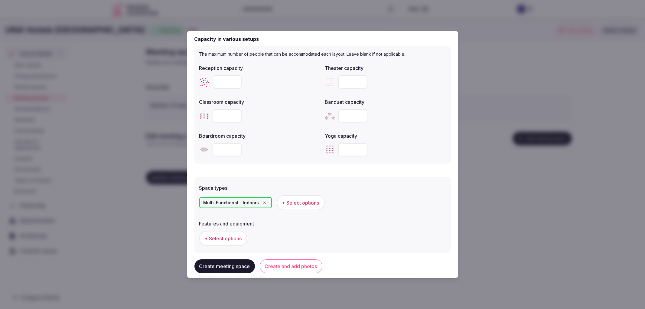
click at [234, 237] on span "+ Select options" at bounding box center [223, 238] width 37 height 7
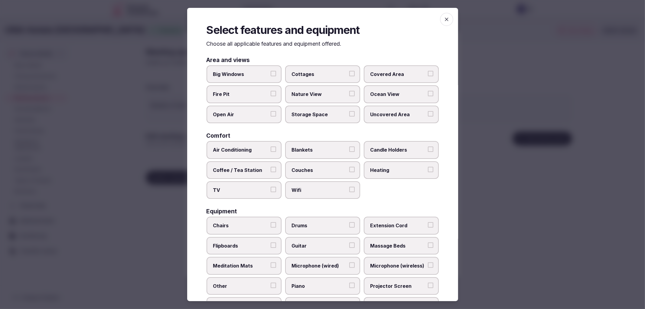
click at [264, 217] on label "Chairs" at bounding box center [244, 226] width 75 height 18
click at [271, 222] on button "Chairs" at bounding box center [273, 224] width 5 height 5
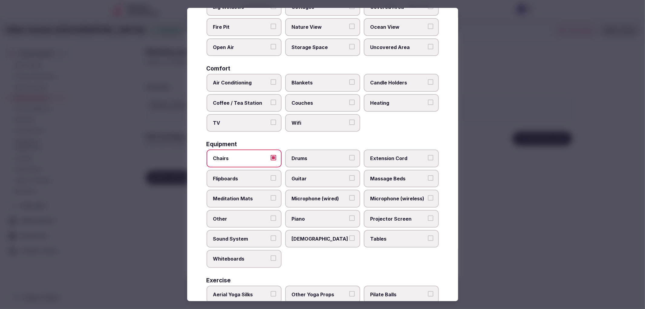
click at [397, 235] on span "Tables" at bounding box center [399, 238] width 56 height 7
click at [428, 235] on button "Tables" at bounding box center [430, 237] width 5 height 5
click at [401, 215] on span "Projector Screen" at bounding box center [399, 218] width 56 height 7
click at [428, 215] on button "Projector Screen" at bounding box center [430, 217] width 5 height 5
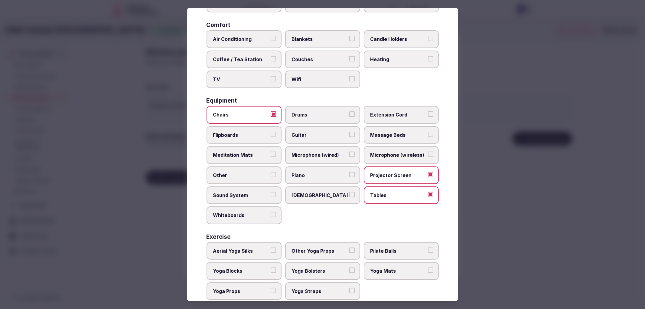
scroll to position [116, 0]
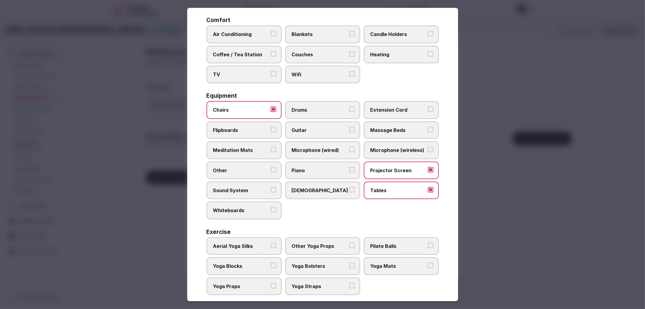
click at [387, 149] on label "Microphone (wireless)" at bounding box center [401, 150] width 75 height 18
click at [428, 149] on button "Microphone (wireless)" at bounding box center [430, 149] width 5 height 5
click at [99, 166] on div at bounding box center [322, 154] width 645 height 309
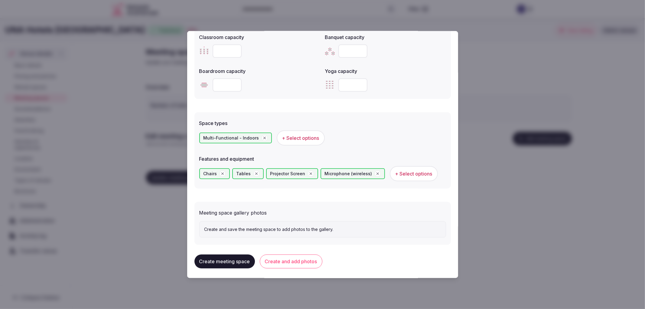
scroll to position [267, 0]
click at [273, 257] on button "Create and add photos" at bounding box center [291, 261] width 63 height 14
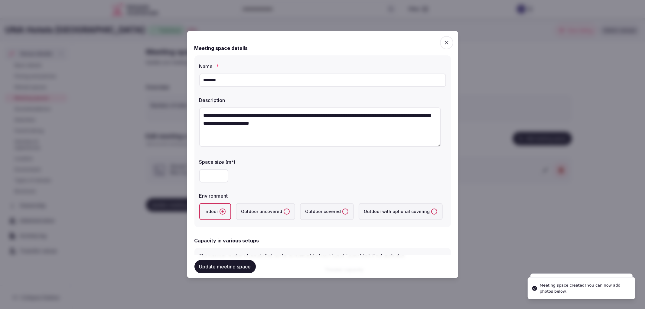
click at [127, 217] on div at bounding box center [322, 154] width 645 height 309
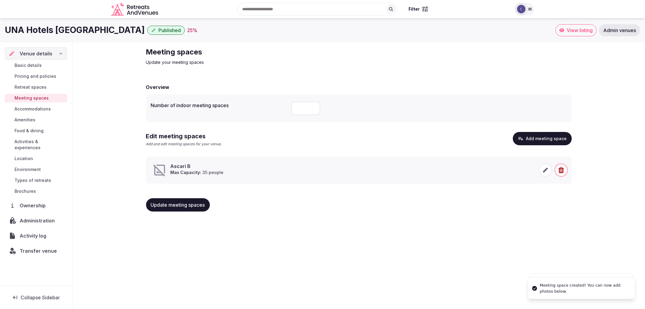
click at [169, 210] on button "Update meeting spaces" at bounding box center [178, 204] width 64 height 13
drag, startPoint x: 144, startPoint y: 51, endPoint x: 200, endPoint y: 50, distance: 56.3
click at [200, 50] on div "Meeting spaces Update your meeting spaces Overview Number of indoor meeting spa…" at bounding box center [359, 131] width 436 height 179
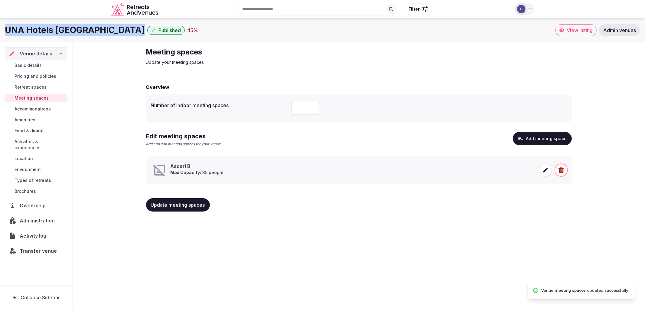
copy div "UNA Hotels Bologna Centro"
drag, startPoint x: 6, startPoint y: 31, endPoint x: 120, endPoint y: 30, distance: 114.1
click at [120, 30] on div "UNA Hotels Bologna Centro Published 45 %" at bounding box center [280, 30] width 551 height 12
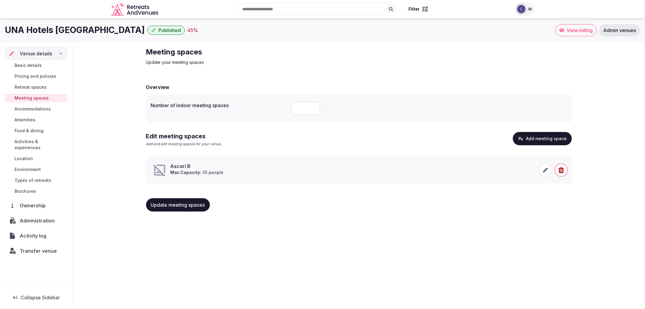
click at [543, 169] on icon at bounding box center [546, 170] width 6 height 6
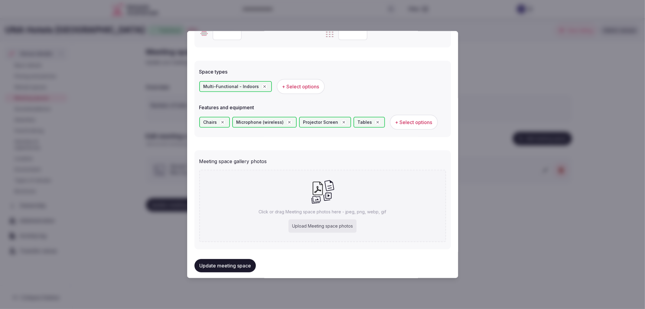
scroll to position [322, 0]
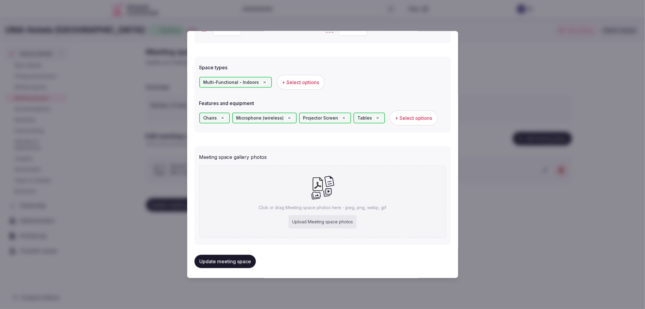
click at [301, 215] on div "Upload Meeting space photos" at bounding box center [323, 221] width 68 height 13
type input "**********"
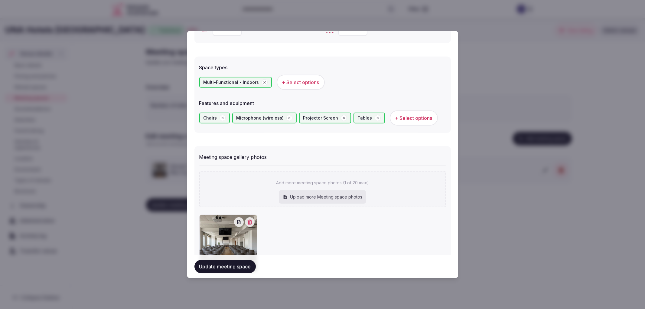
click at [221, 262] on button "Update meeting space" at bounding box center [225, 266] width 61 height 13
click at [124, 229] on div at bounding box center [322, 154] width 645 height 309
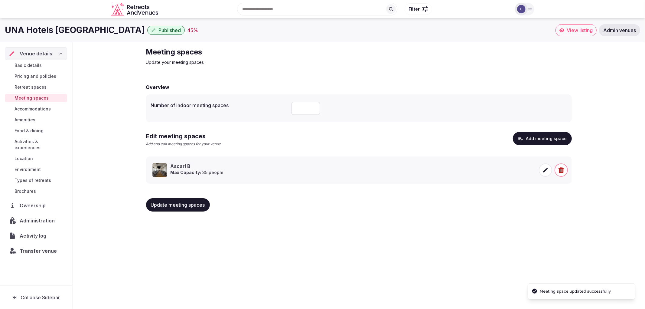
click at [177, 205] on span "Update meeting spaces" at bounding box center [178, 205] width 54 height 6
click at [184, 206] on span "Update meeting spaces" at bounding box center [178, 205] width 54 height 6
click at [54, 106] on link "Accommodations" at bounding box center [36, 109] width 62 height 8
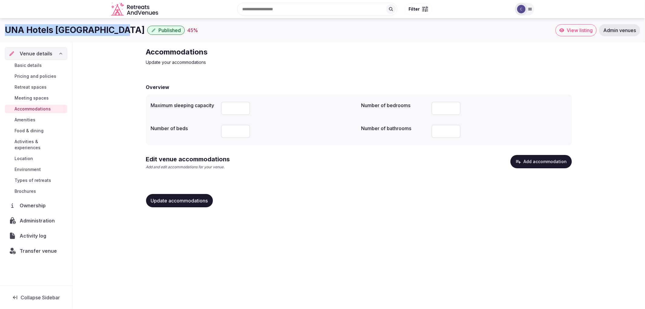
copy h1 "UNA Hotels Bologna Centro"
drag, startPoint x: 0, startPoint y: 28, endPoint x: 116, endPoint y: 27, distance: 116.5
click at [116, 27] on div "UNA Hotels Bologna Centro Published 45 % View listing Admin venues" at bounding box center [322, 30] width 645 height 12
click at [522, 164] on icon "button" at bounding box center [518, 162] width 6 height 6
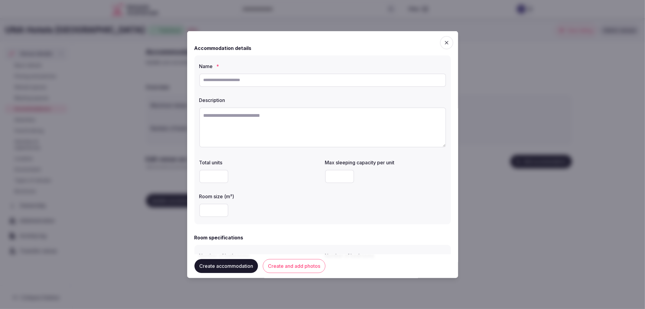
click at [243, 80] on input "text" at bounding box center [322, 79] width 247 height 13
paste input "**********"
type input "**********"
click at [260, 130] on textarea at bounding box center [322, 127] width 247 height 40
paste textarea "**********"
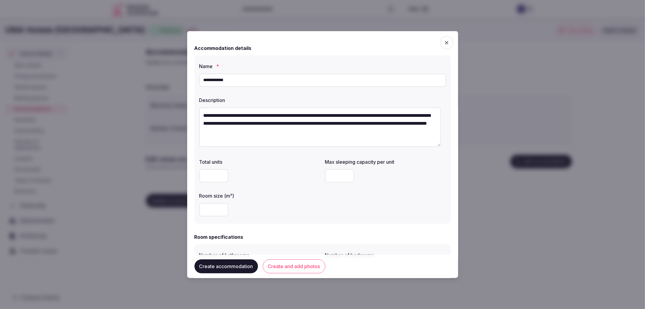
type textarea "**********"
click at [208, 208] on input "number" at bounding box center [213, 209] width 29 height 13
type input "**"
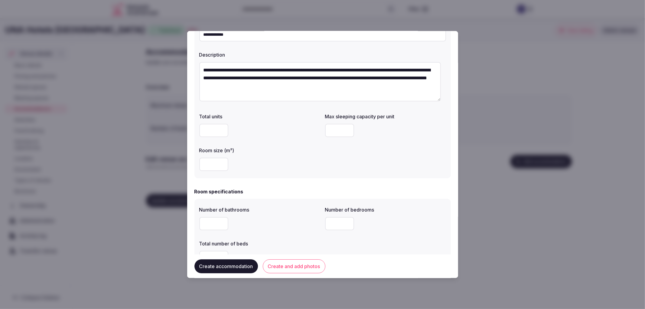
scroll to position [134, 0]
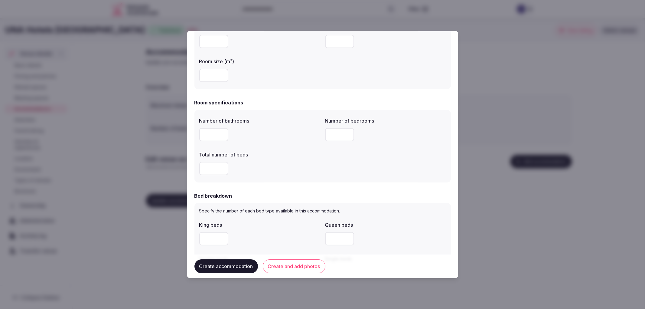
click at [211, 135] on input "number" at bounding box center [213, 134] width 29 height 13
type input "*"
click at [332, 140] on input "number" at bounding box center [339, 134] width 29 height 13
type input "*"
click at [209, 166] on input "number" at bounding box center [213, 168] width 29 height 13
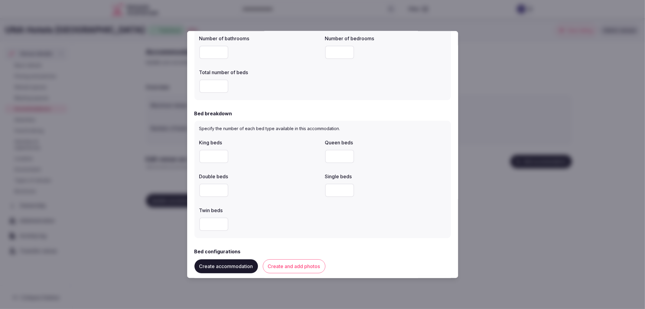
scroll to position [235, 0]
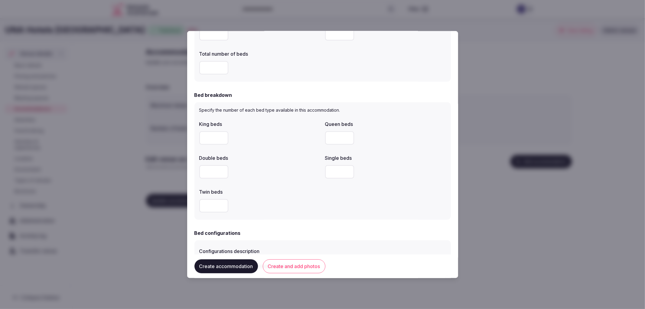
type input "*"
click at [332, 173] on input "number" at bounding box center [339, 171] width 29 height 13
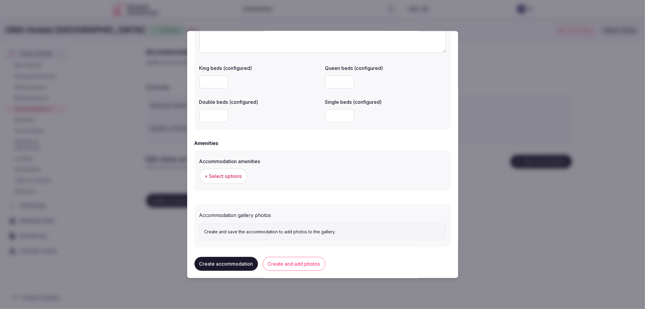
scroll to position [483, 0]
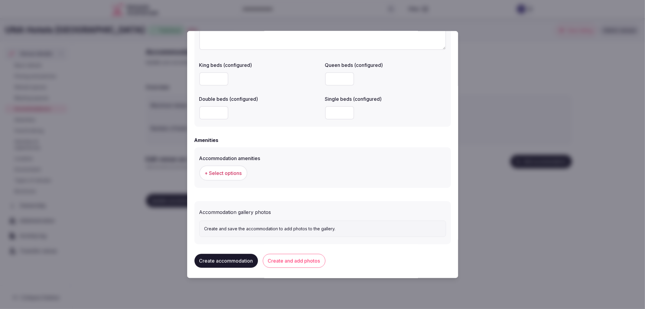
type input "*"
click at [234, 169] on span "+ Select options" at bounding box center [223, 172] width 37 height 7
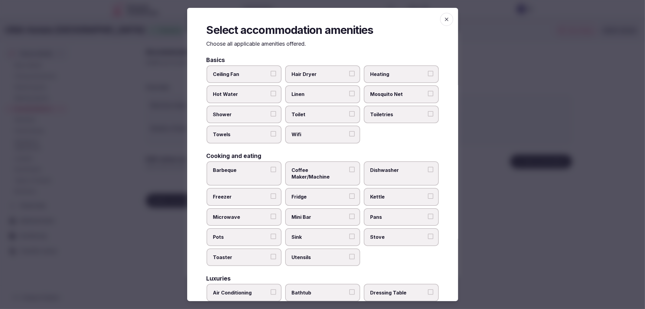
click at [254, 77] on span "Ceiling Fan" at bounding box center [241, 74] width 56 height 7
click at [271, 76] on button "Ceiling Fan" at bounding box center [273, 73] width 5 height 5
click at [248, 71] on span "Ceiling Fan" at bounding box center [241, 74] width 56 height 7
click at [271, 71] on button "Ceiling Fan" at bounding box center [273, 73] width 5 height 5
click at [267, 111] on label "Shower" at bounding box center [244, 115] width 75 height 18
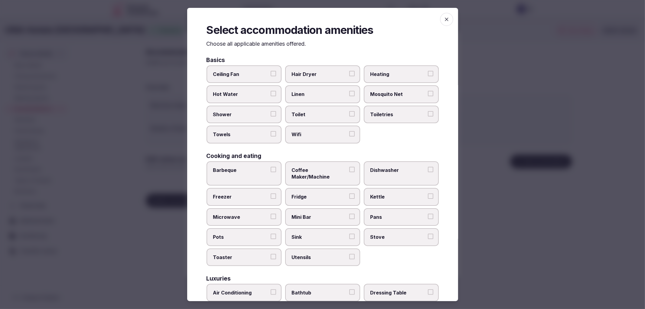
click at [271, 111] on button "Shower" at bounding box center [273, 113] width 5 height 5
click at [274, 128] on label "Towels" at bounding box center [244, 135] width 75 height 18
click at [274, 131] on button "Towels" at bounding box center [273, 133] width 5 height 5
click at [309, 113] on span "Toilet" at bounding box center [320, 114] width 56 height 7
click at [349, 113] on button "Toilet" at bounding box center [351, 113] width 5 height 5
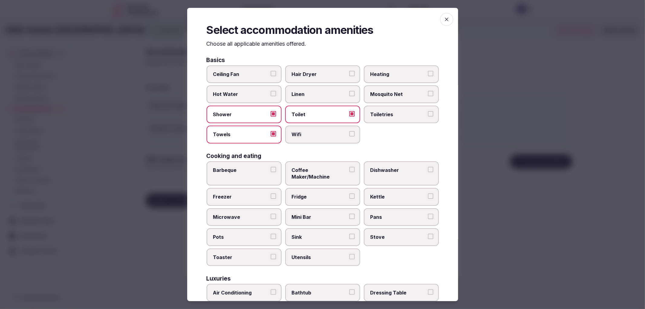
click at [339, 149] on div "Basics Ceiling Fan Hair Dryer Heating Hot Water Linen Mosquito Net Shower Toile…" at bounding box center [323, 295] width 232 height 476
click at [358, 135] on div "Ceiling Fan Hair Dryer Heating Hot Water Linen Mosquito Net Shower Toilet Toile…" at bounding box center [323, 104] width 232 height 78
click at [382, 120] on label "Toiletries" at bounding box center [401, 115] width 75 height 18
click at [428, 116] on button "Toiletries" at bounding box center [430, 113] width 5 height 5
drag, startPoint x: 345, startPoint y: 128, endPoint x: 313, endPoint y: 64, distance: 71.4
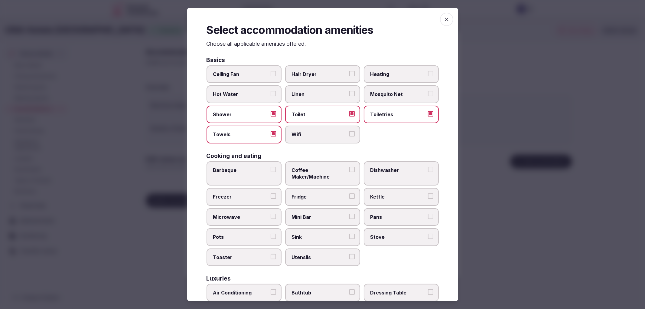
click at [345, 128] on label "Wifi" at bounding box center [322, 135] width 75 height 18
click at [349, 131] on button "Wifi" at bounding box center [351, 133] width 5 height 5
click at [312, 62] on div "Basics" at bounding box center [323, 60] width 232 height 6
click at [315, 69] on label "Hair Dryer" at bounding box center [322, 74] width 75 height 18
click at [349, 71] on button "Hair Dryer" at bounding box center [351, 73] width 5 height 5
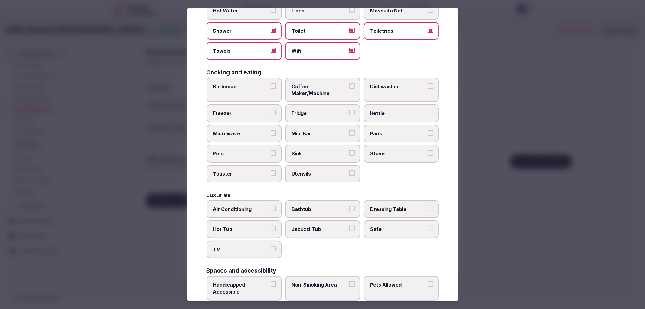
scroll to position [101, 0]
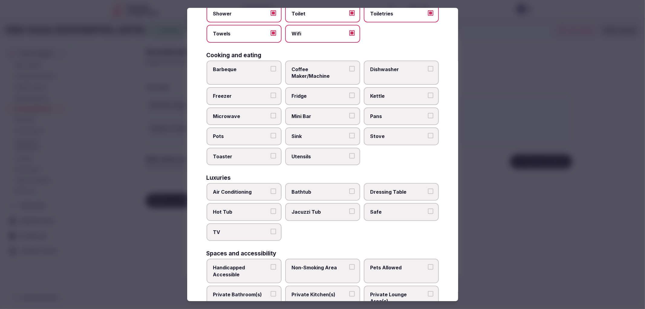
click at [255, 185] on label "Air Conditioning" at bounding box center [244, 192] width 75 height 18
click at [271, 188] on button "Air Conditioning" at bounding box center [273, 190] width 5 height 5
click at [283, 229] on div "Basics Ceiling Fan Hair Dryer Heating Hot Water Linen Mosquito Net Shower Toile…" at bounding box center [323, 194] width 232 height 476
click at [280, 225] on div "Air Conditioning Bathtub Dressing Table Hot Tub Jacuzzi Tub Safe TV" at bounding box center [323, 212] width 232 height 58
click at [273, 223] on label "TV" at bounding box center [244, 232] width 75 height 18
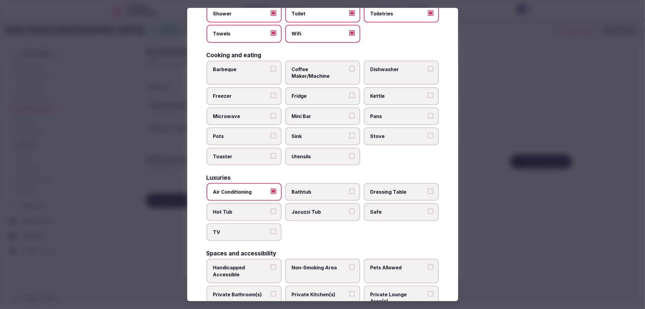
click at [273, 229] on button "TV" at bounding box center [273, 231] width 5 height 5
click at [378, 208] on span "Safe" at bounding box center [399, 211] width 56 height 7
click at [428, 208] on button "Safe" at bounding box center [430, 210] width 5 height 5
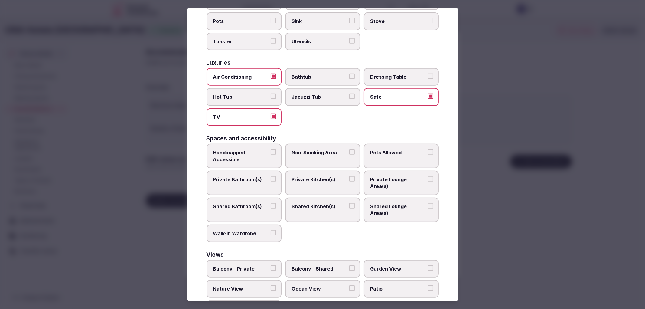
drag, startPoint x: 255, startPoint y: 166, endPoint x: 320, endPoint y: 149, distance: 67.4
click at [255, 176] on span "Private Bathroom(s)" at bounding box center [241, 179] width 56 height 7
click at [271, 176] on button "Private Bathroom(s)" at bounding box center [273, 178] width 5 height 5
click at [354, 144] on label "Non-Smoking Area" at bounding box center [322, 156] width 75 height 25
click at [354, 149] on button "Non-Smoking Area" at bounding box center [351, 151] width 5 height 5
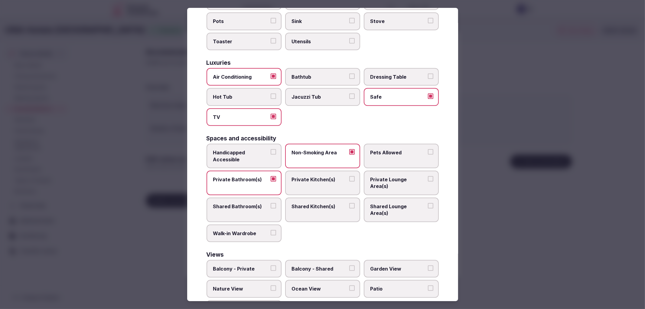
click at [480, 249] on div at bounding box center [322, 154] width 645 height 309
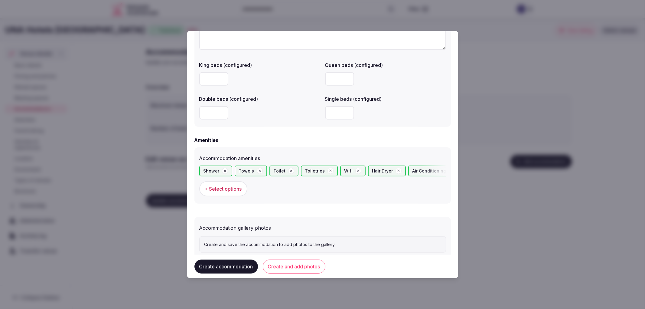
click at [285, 263] on button "Create and add photos" at bounding box center [294, 266] width 63 height 14
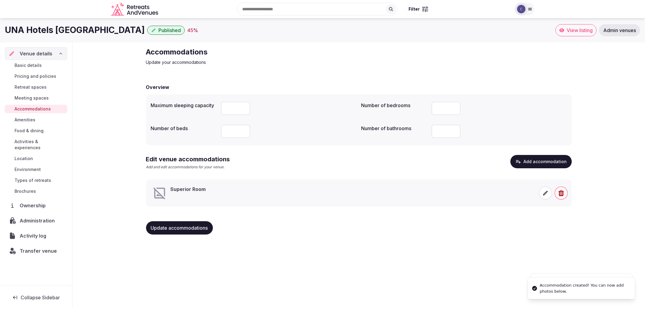
click at [543, 192] on icon at bounding box center [546, 193] width 6 height 6
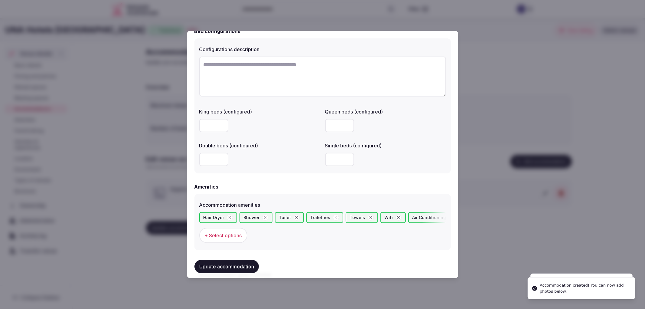
scroll to position [554, 0]
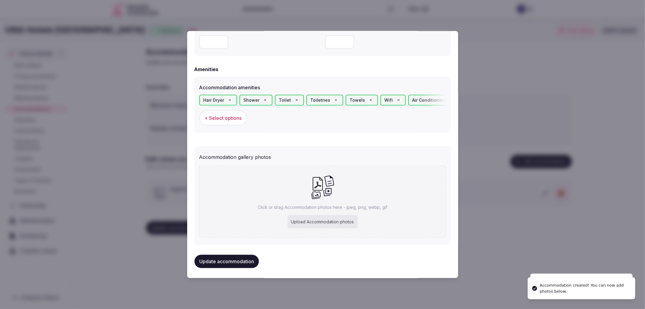
click at [310, 220] on div "Upload Accommodation photos" at bounding box center [323, 221] width 70 height 13
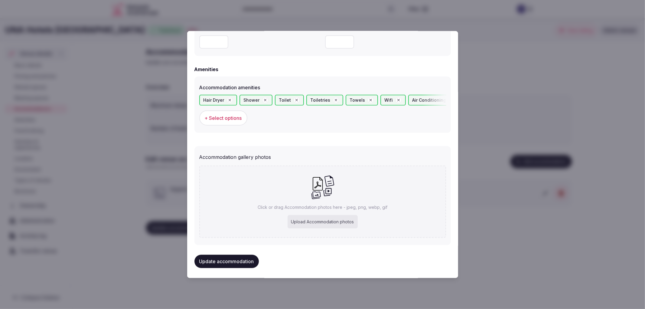
click at [307, 207] on p "Click or drag Accommodation photos here - jpeg, png, webp, gif" at bounding box center [323, 207] width 130 height 6
type input "**********"
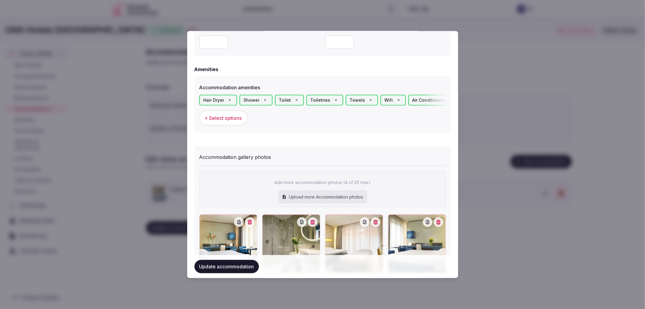
click at [244, 274] on div "Update accommodation" at bounding box center [323, 266] width 257 height 23
click at [244, 268] on button "Update accommodation" at bounding box center [227, 266] width 64 height 13
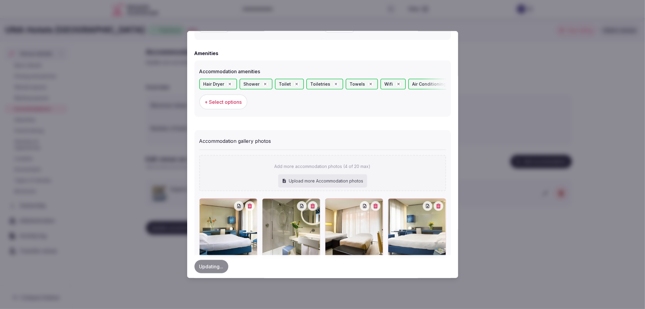
scroll to position [588, 0]
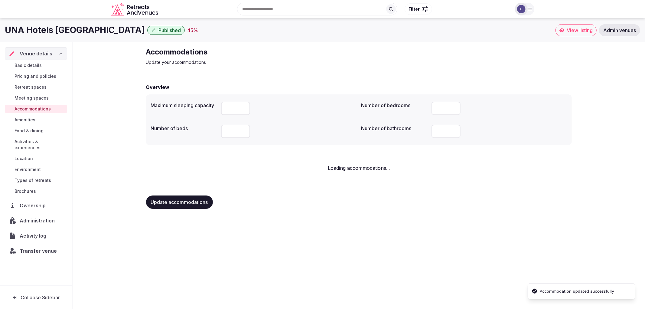
click at [237, 283] on div "UNA Hotels Bologna Centro Published 45 % View listing Admin venues Venue detail…" at bounding box center [322, 161] width 645 height 287
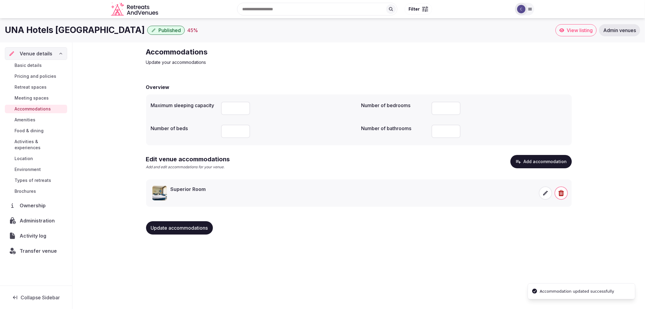
click at [199, 228] on span "Update accommodations" at bounding box center [179, 228] width 57 height 6
click at [192, 231] on button "Update accommodations" at bounding box center [179, 227] width 67 height 13
click at [44, 134] on link "Food & dining" at bounding box center [36, 130] width 62 height 8
